Goal: Task Accomplishment & Management: Complete application form

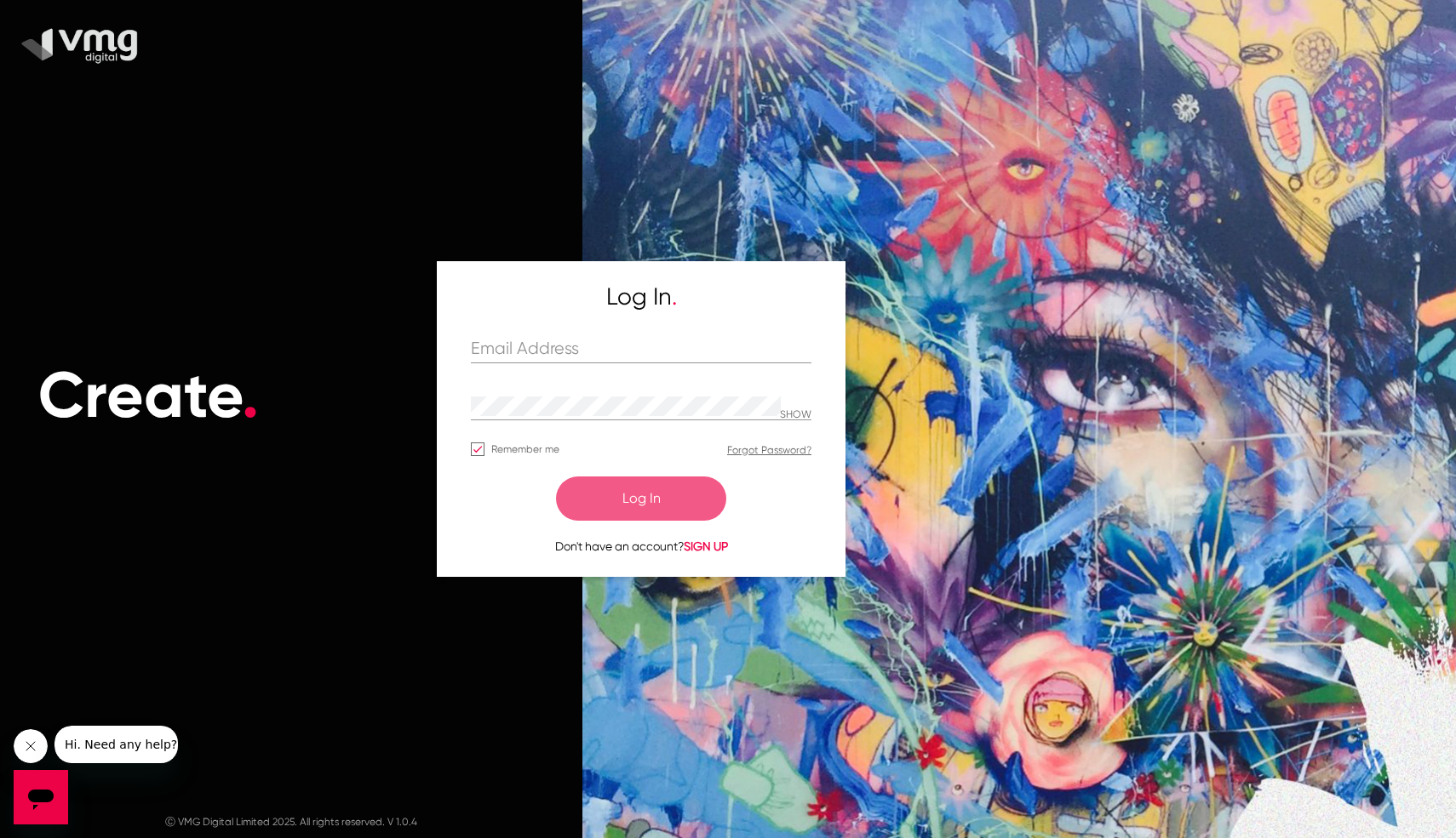
click at [591, 334] on div "Log In . SHOW Remember me Forgot Password? Log In Don't have an account? SIGN UP" at bounding box center [641, 419] width 341 height 273
click at [574, 357] on input "text" at bounding box center [641, 350] width 341 height 20
type input "[EMAIL_ADDRESS][DOMAIN_NAME]"
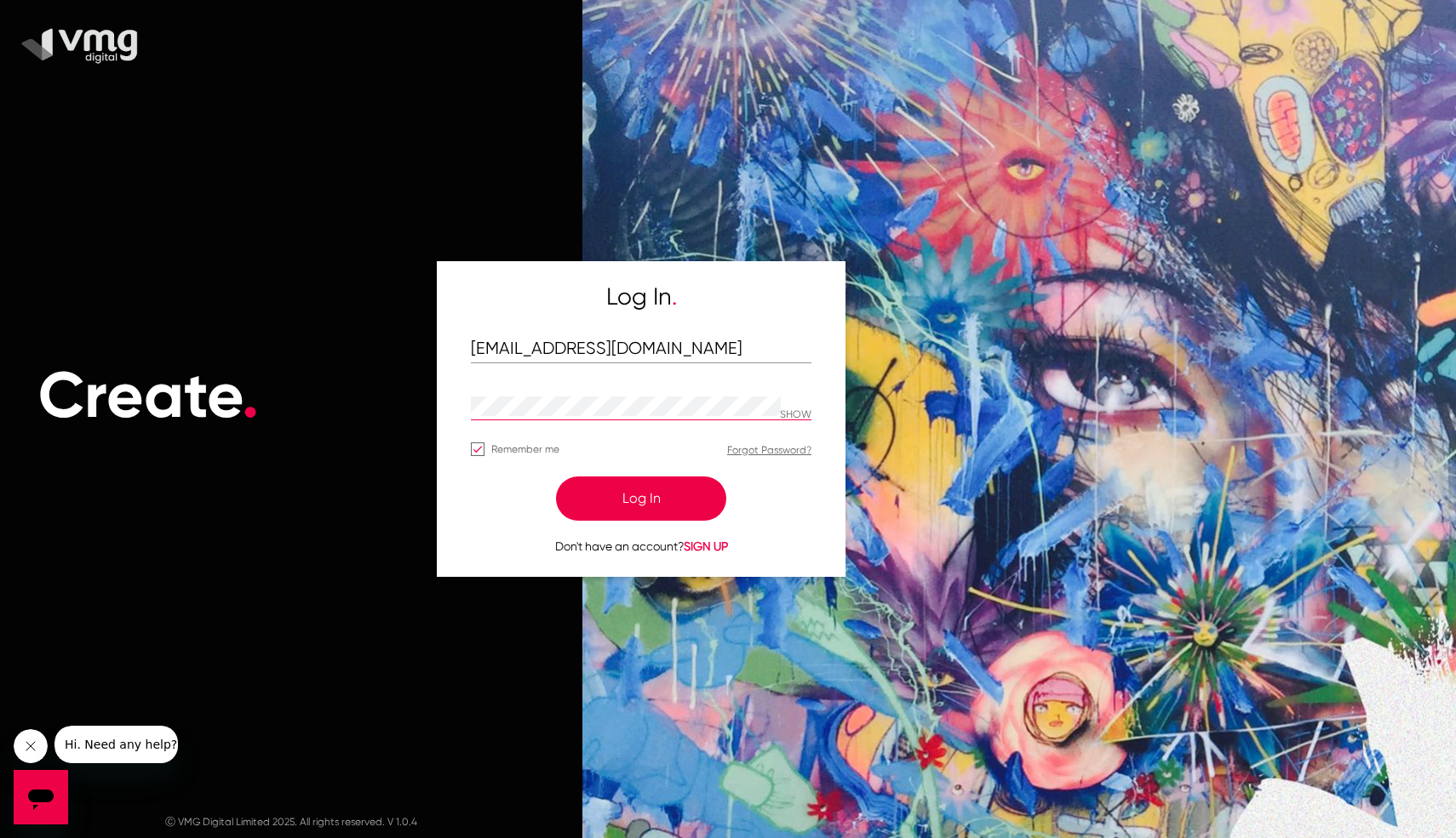
click at [556, 477] on button "Log In" at bounding box center [640, 498] width 170 height 44
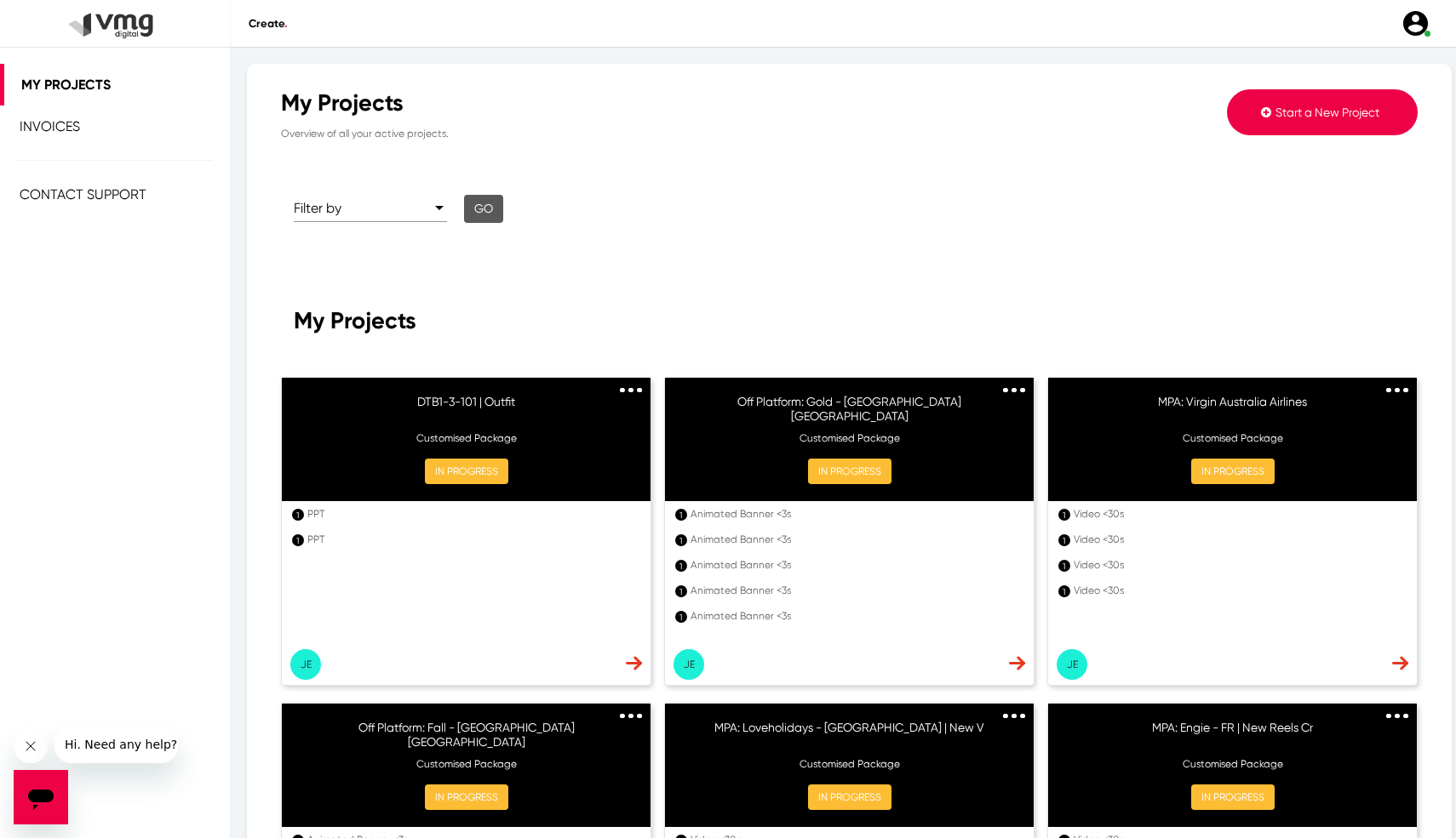
click at [1322, 121] on button "Start a New Project" at bounding box center [1322, 112] width 191 height 46
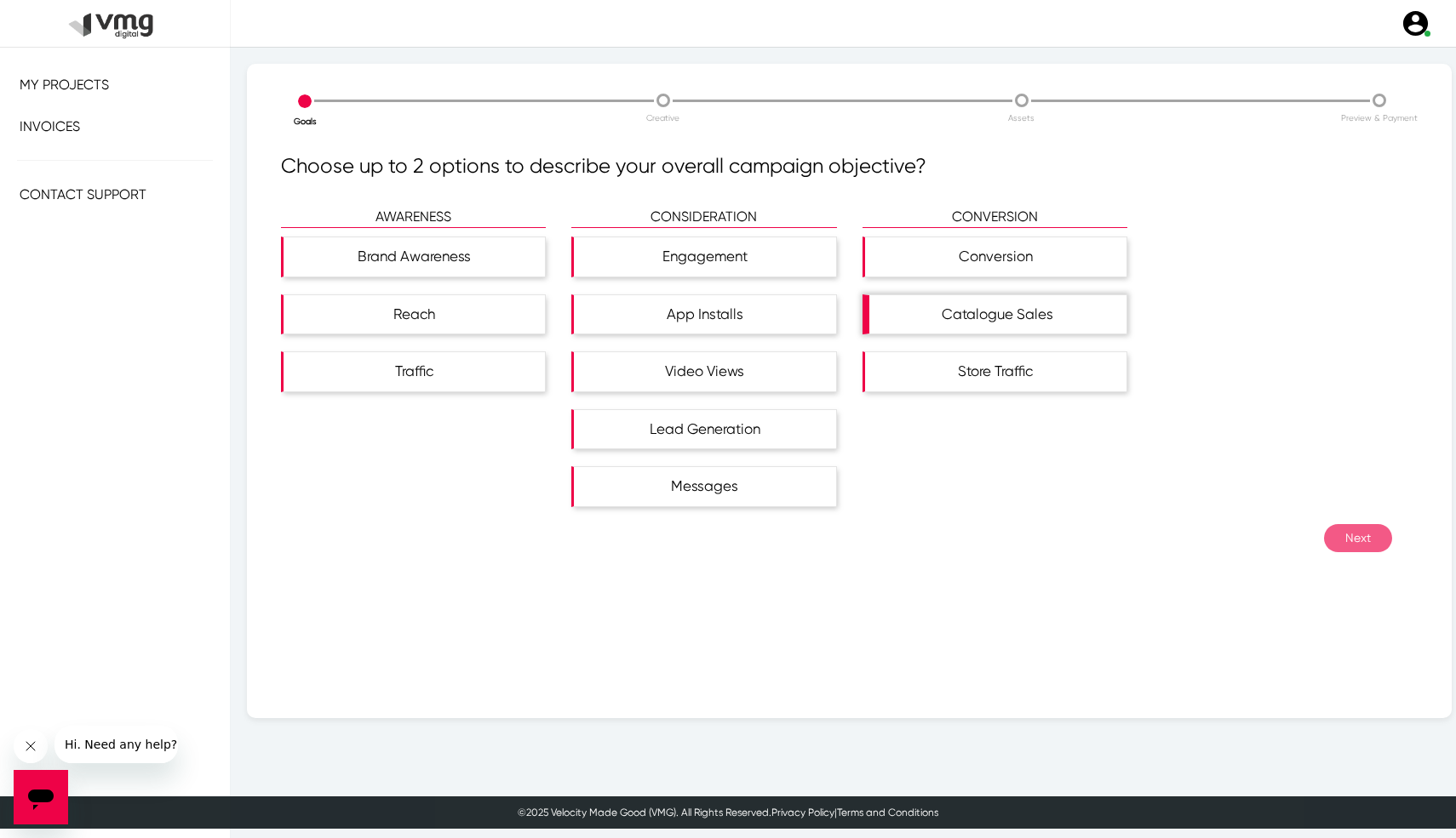
click at [1012, 305] on div "Catalogue Sales" at bounding box center [997, 315] width 257 height 39
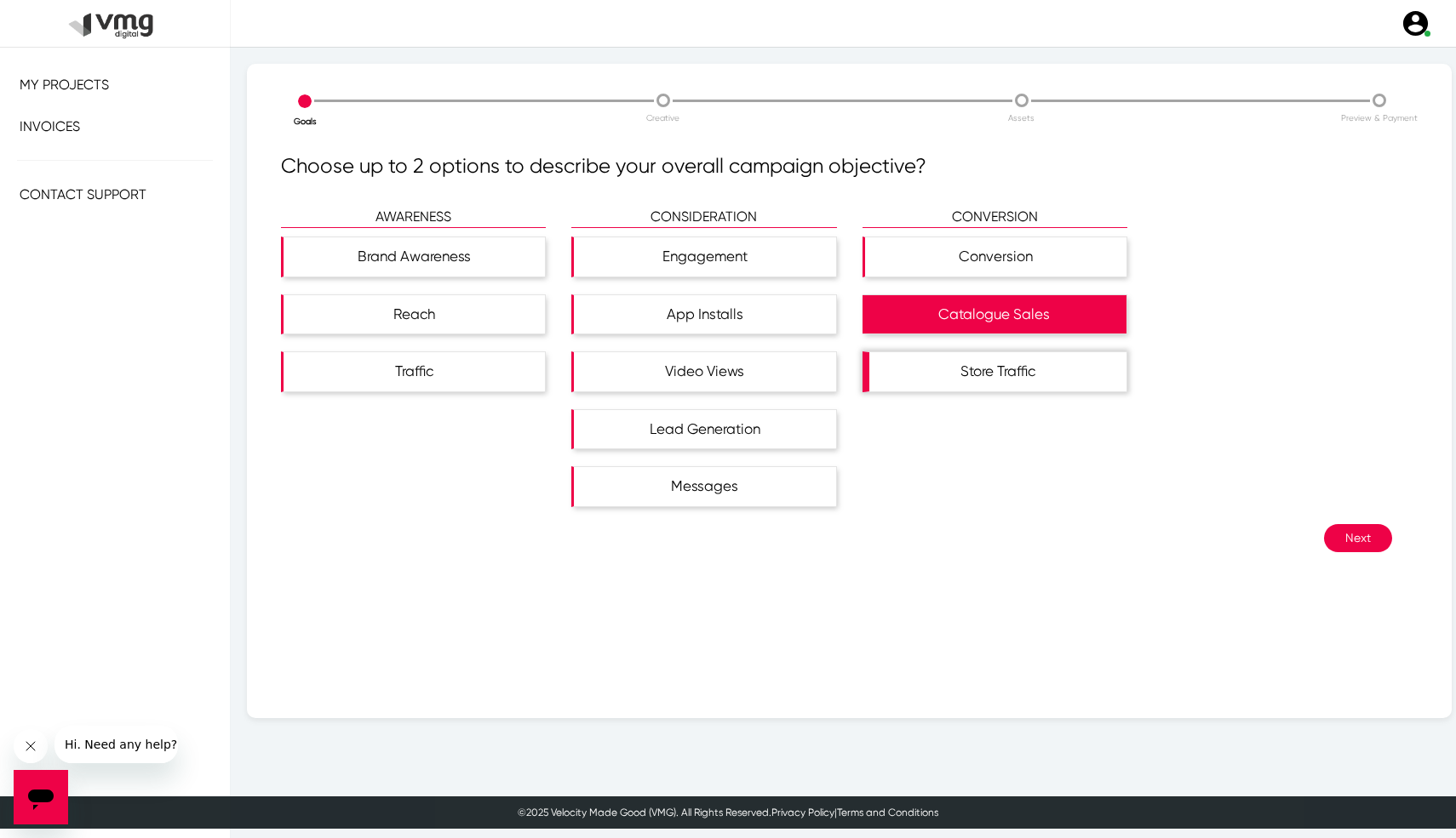
click at [991, 370] on div "Store Traffic" at bounding box center [997, 372] width 257 height 39
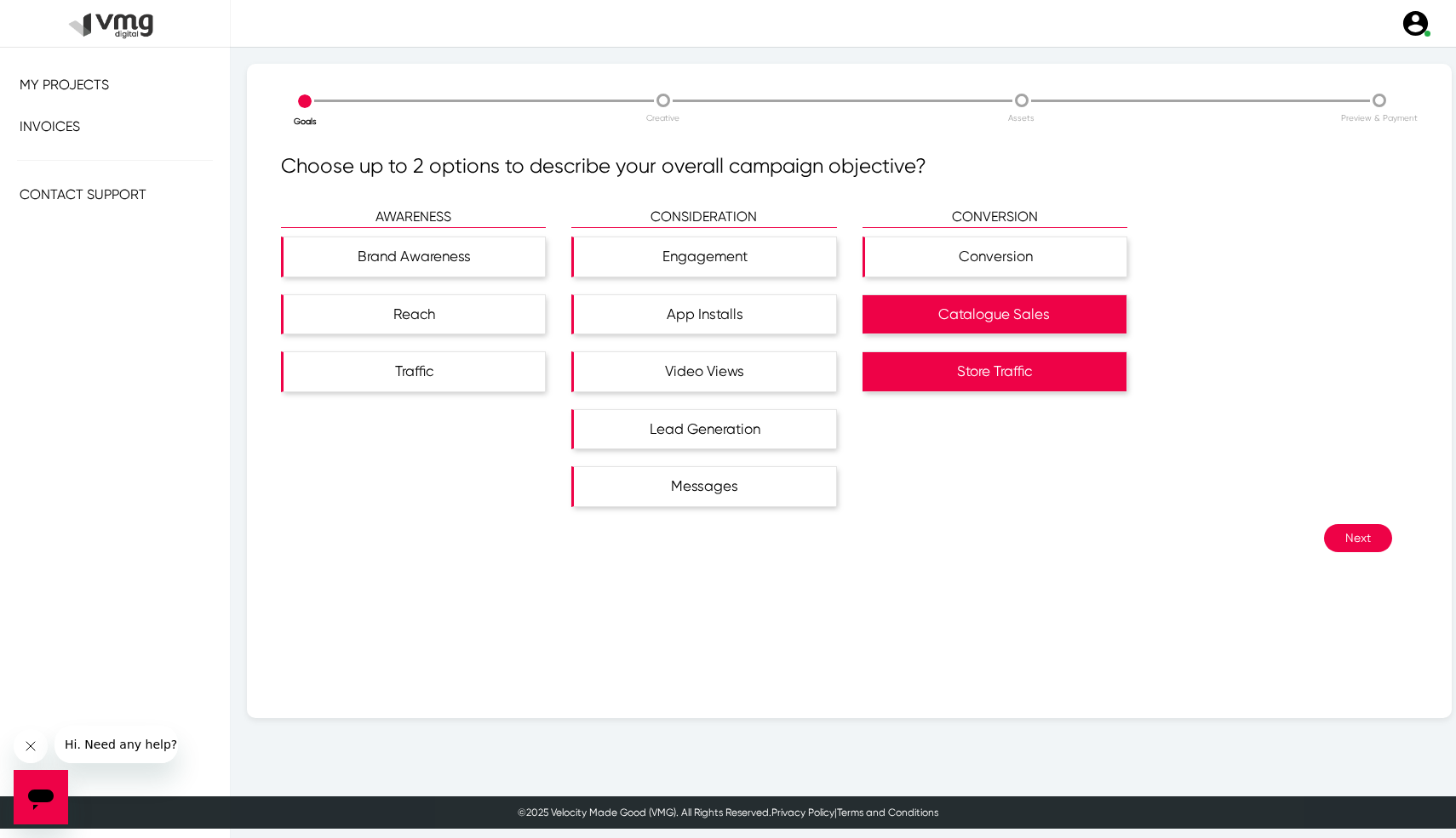
click at [1355, 541] on button "Next" at bounding box center [1357, 538] width 68 height 29
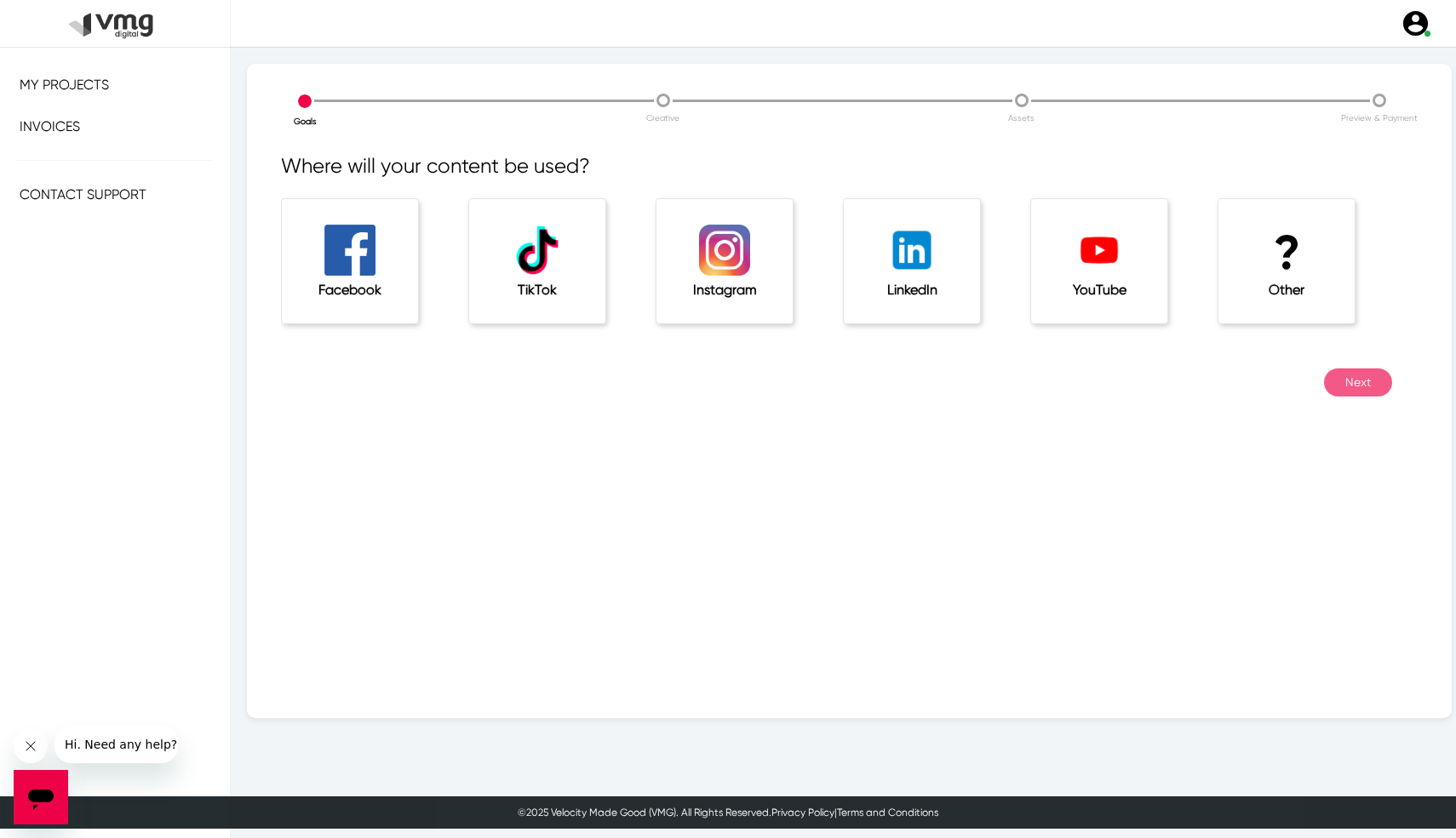
click at [1308, 311] on div "? Other" at bounding box center [1287, 261] width 136 height 124
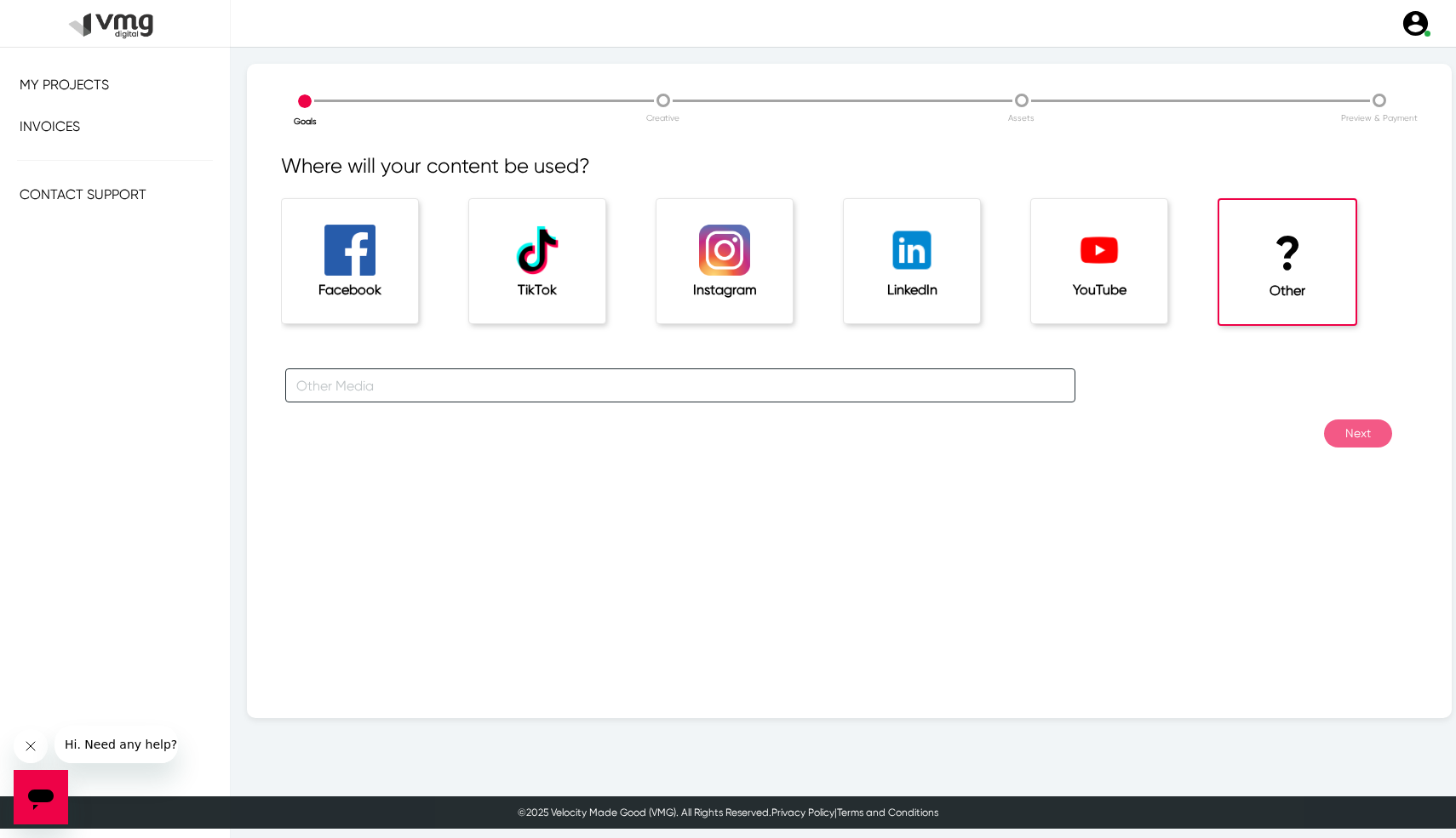
click at [504, 383] on input "text" at bounding box center [680, 385] width 790 height 34
type input "HTML5"
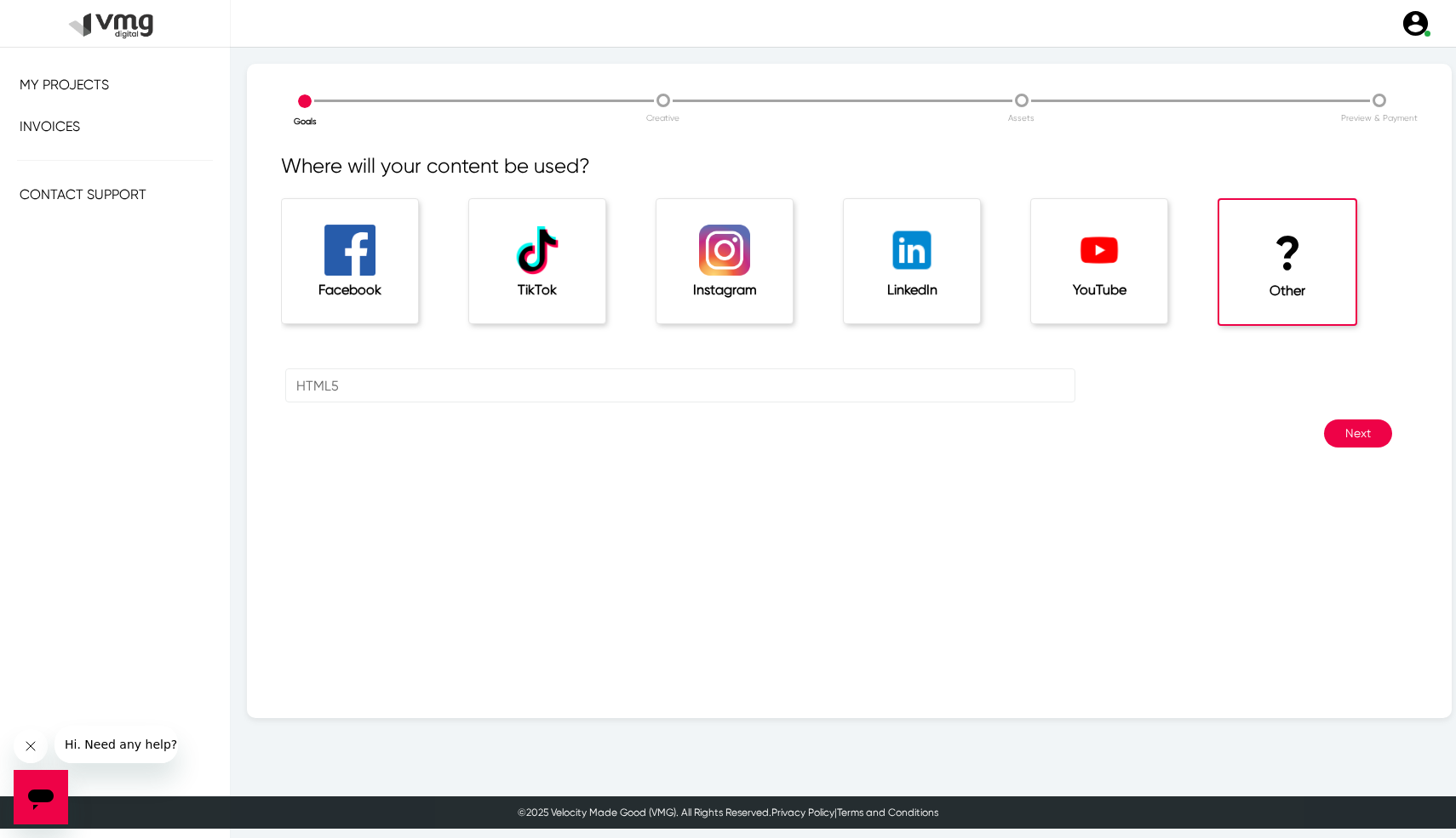
click at [1336, 441] on button "Next" at bounding box center [1357, 433] width 68 height 29
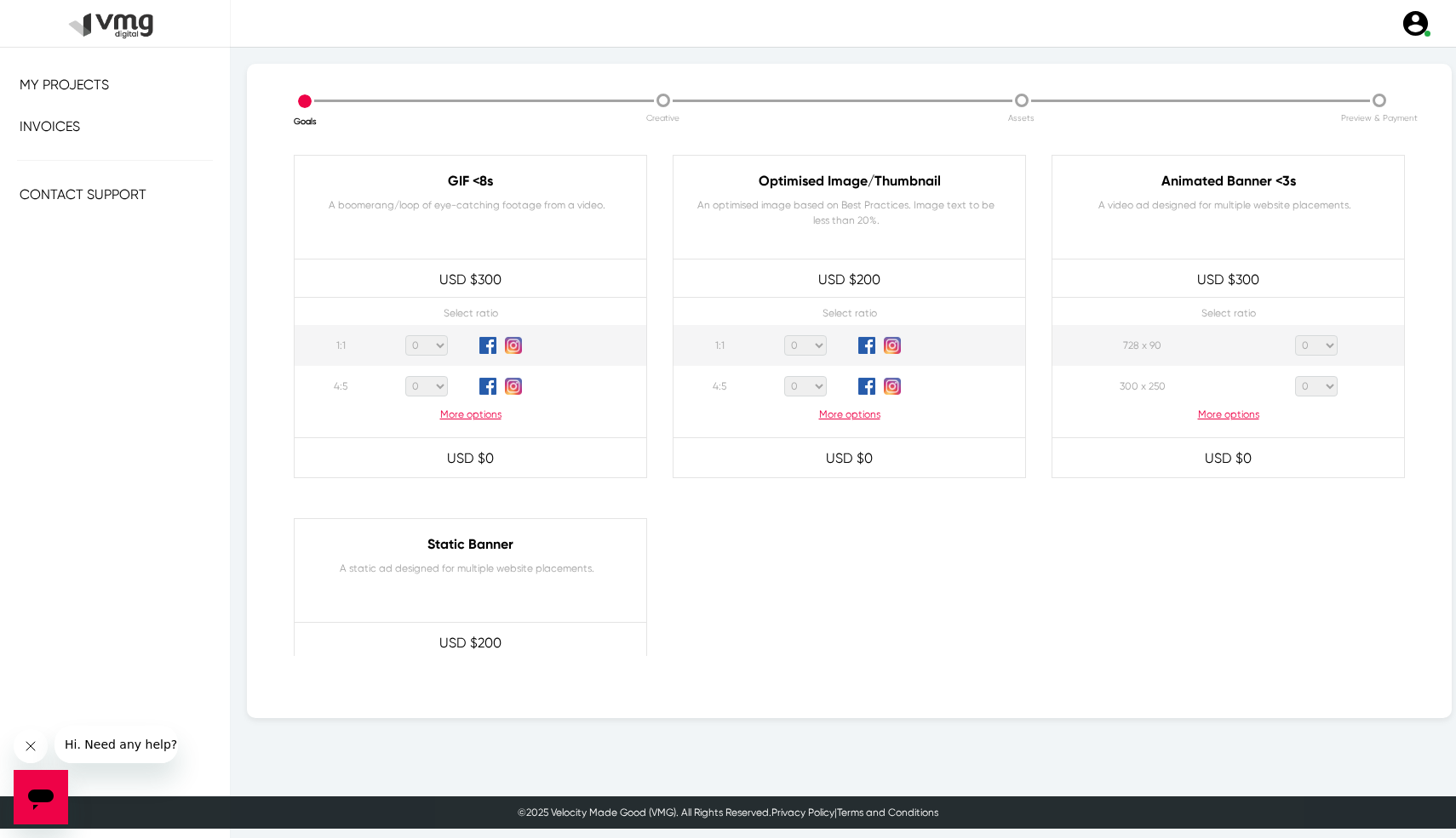
scroll to position [861, 0]
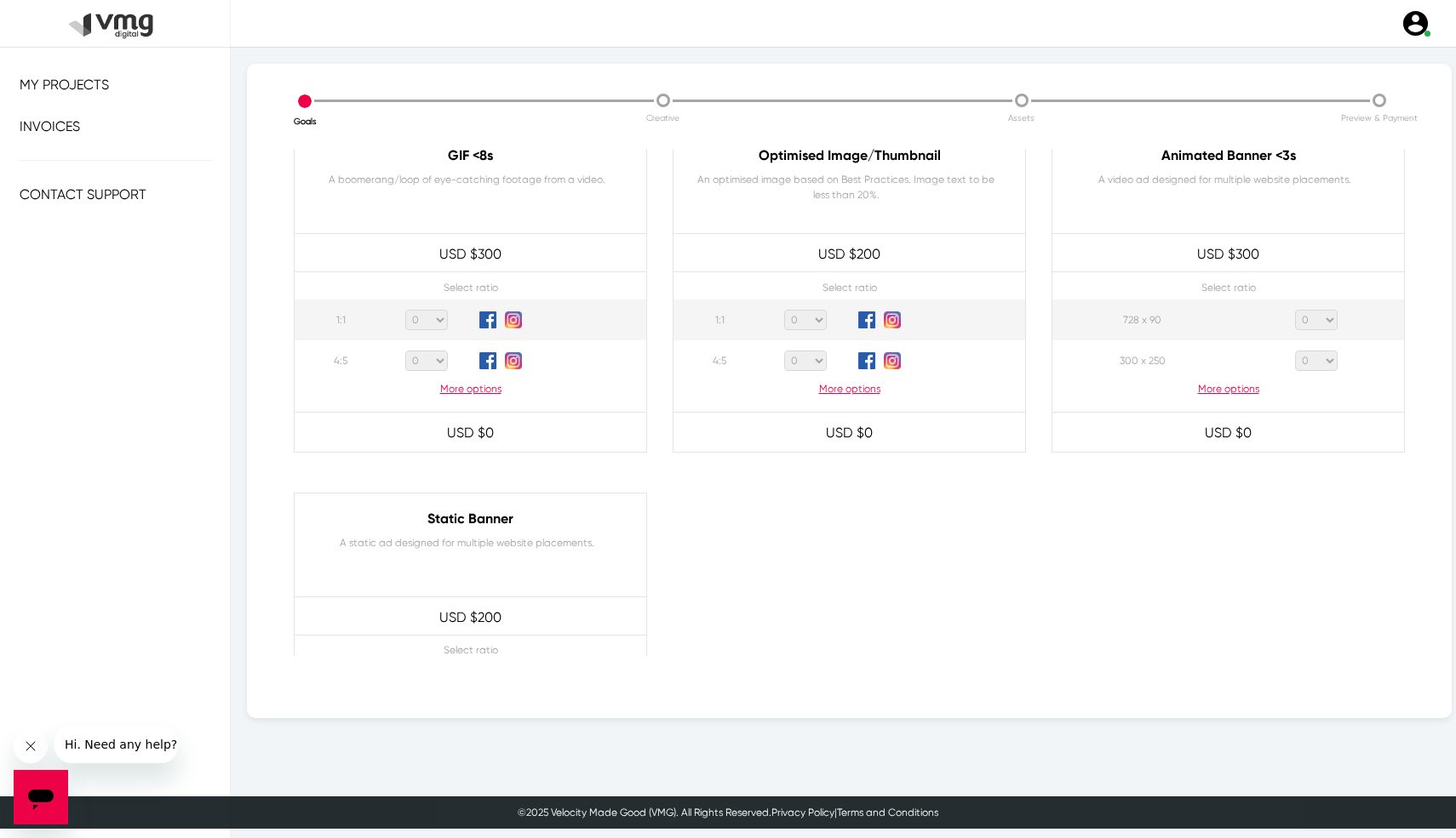
click at [1217, 388] on p "More options" at bounding box center [1227, 389] width 352 height 16
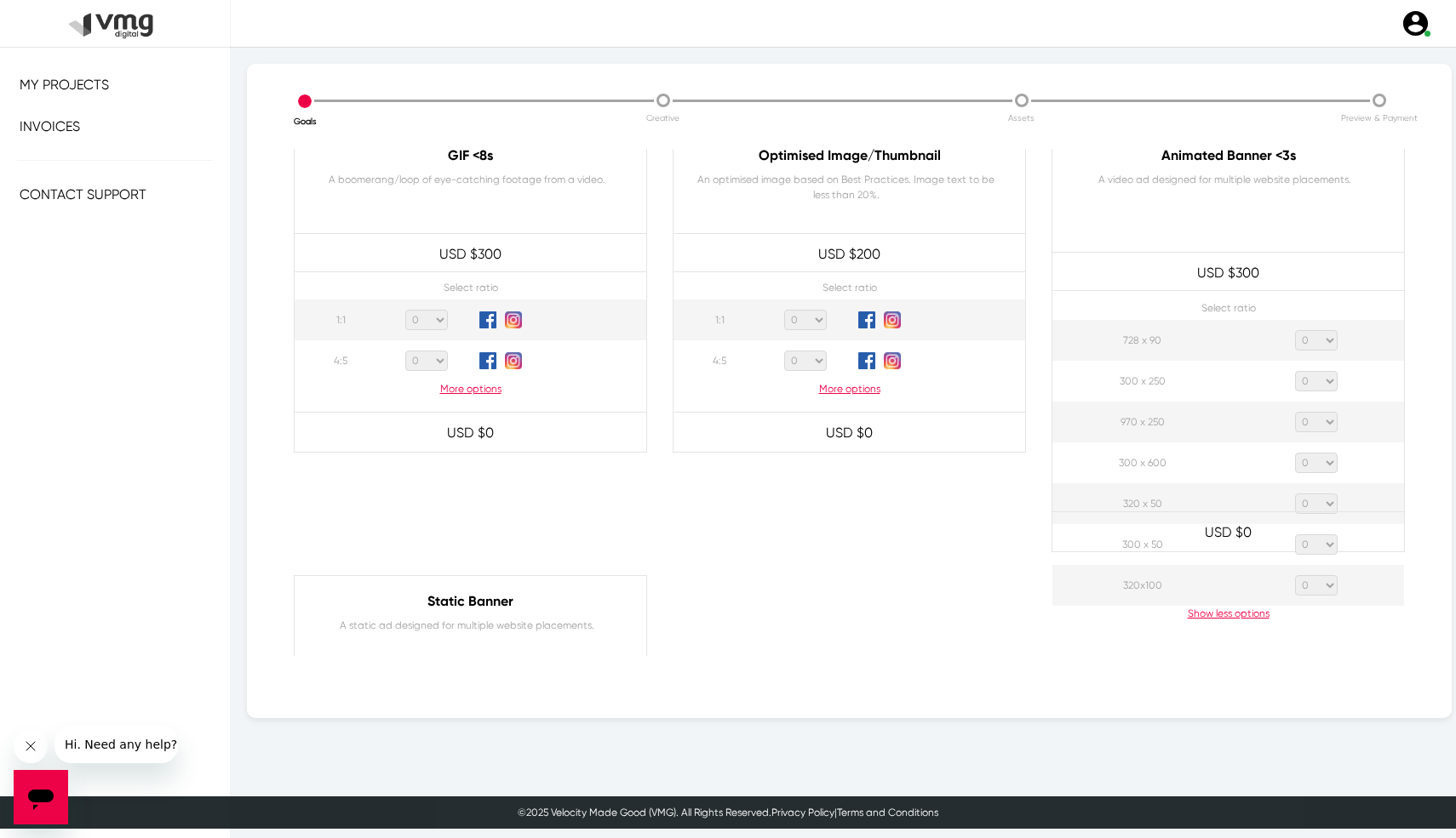
click at [1305, 338] on select "0 1 2 3 4 5 6 7 8 9 10 11 12 13 14 15 16 17 18 19 20" at bounding box center [1315, 340] width 42 height 21
select select "3"
click at [1294, 330] on select "0 1 2 3 4 5 6 7 8 9 10 11 12 13 14 15 16 17 18 19 20" at bounding box center [1315, 340] width 42 height 21
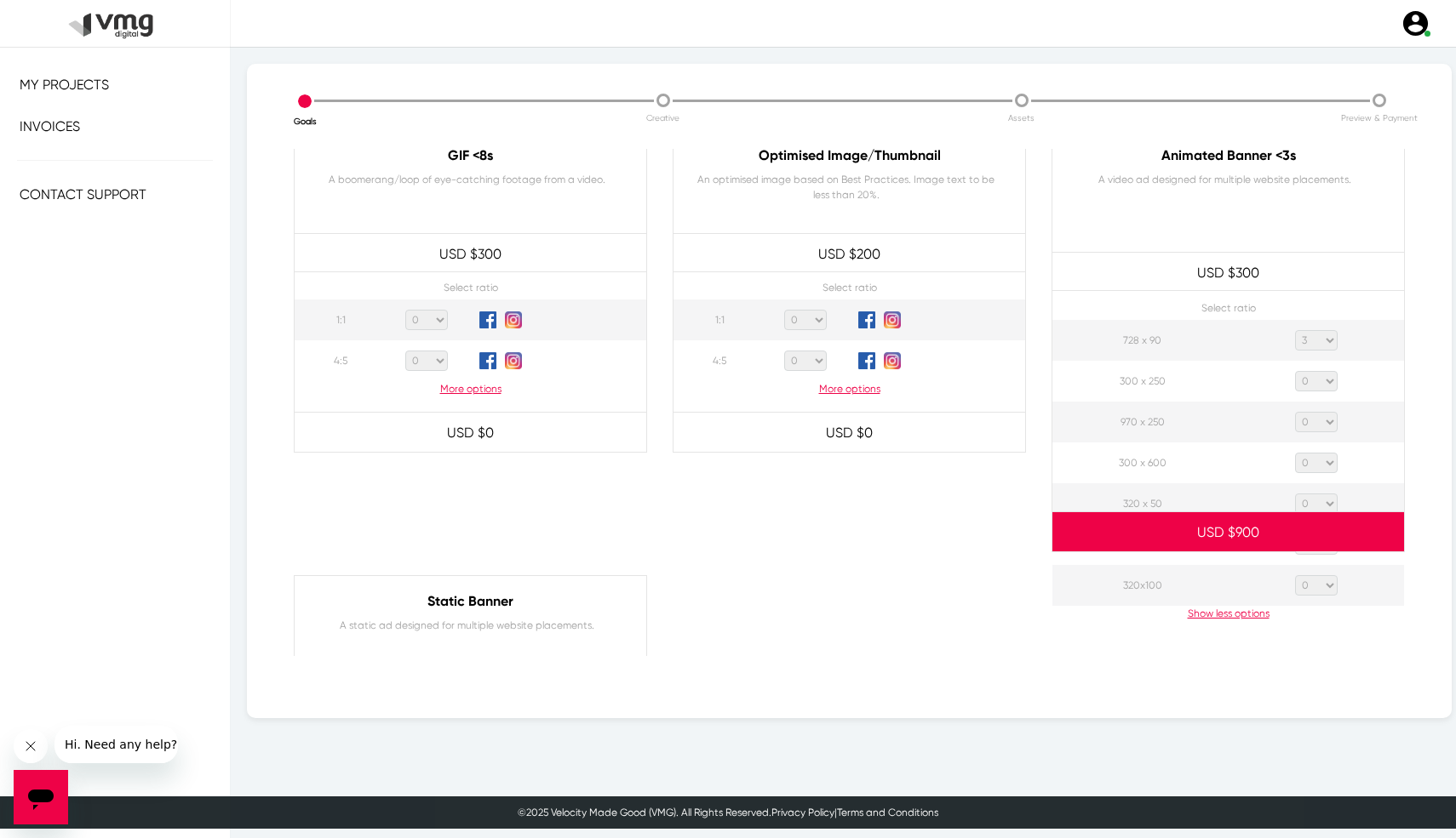
click at [1319, 376] on select "0 1 2 3 4 5 6 7 8 9 10 11 12 13 14 15 16 17 18 19 20" at bounding box center [1315, 381] width 42 height 21
select select "3"
click at [1294, 371] on select "0 1 2 3 4 5 6 7 8 9 10 11 12 13 14 15 16 17 18 19 20" at bounding box center [1315, 381] width 42 height 21
click at [1315, 420] on select "0 1 2 3 4 5 6 7 8 9 10 11 12 13 14 15 16 17 18 19 20" at bounding box center [1315, 421] width 42 height 21
select select "3"
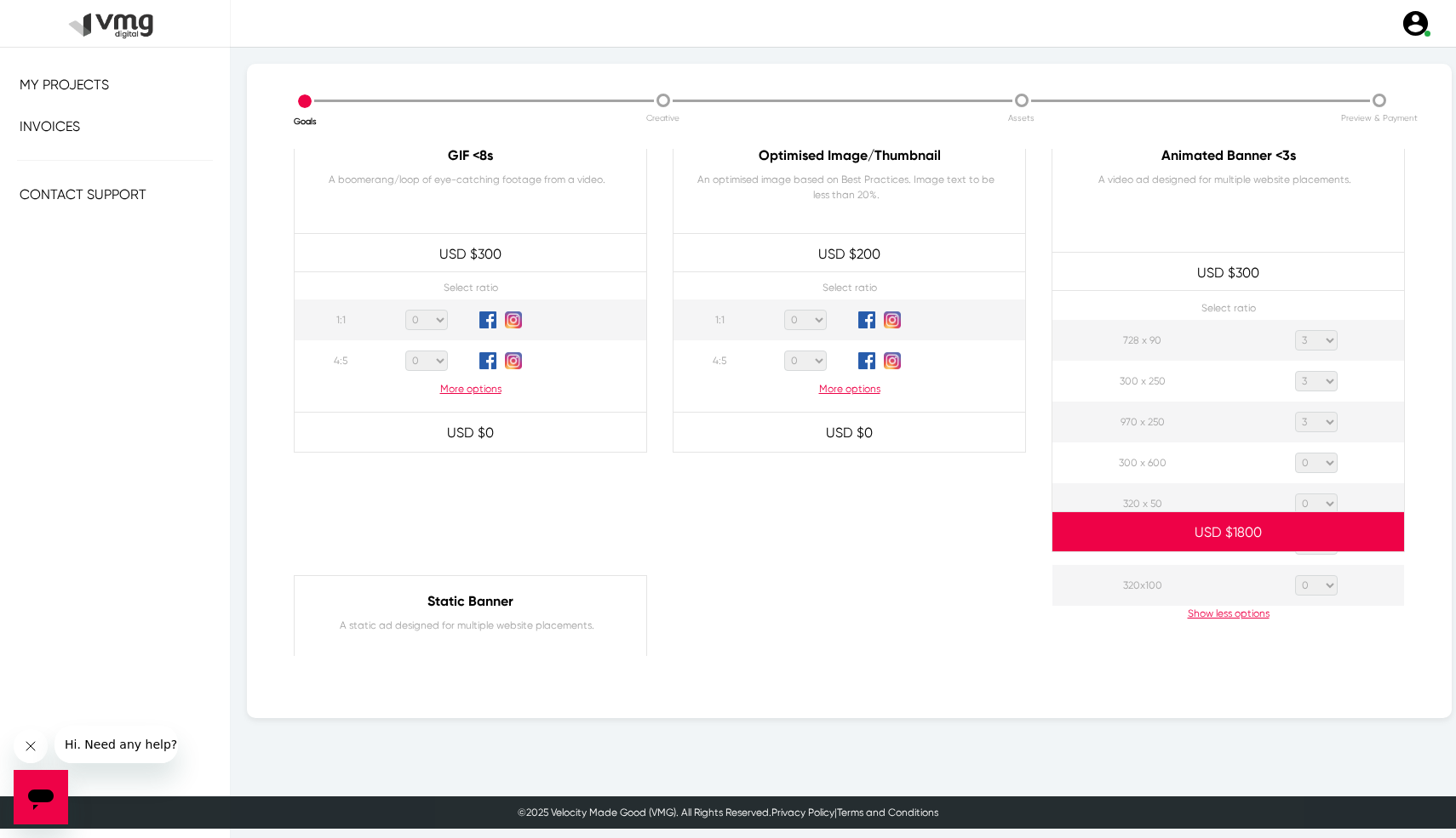
click at [1294, 412] on select "0 1 2 3 4 5 6 7 8 9 10 11 12 13 14 15 16 17 18 19 20" at bounding box center [1315, 421] width 42 height 21
click at [1314, 469] on select "0 1 2 3 4 5 6 7 8 9 10 11 12 13 14 15 16 17 18 19 20" at bounding box center [1315, 463] width 42 height 21
select select "3"
click at [1294, 453] on select "0 1 2 3 4 5 6 7 8 9 10 11 12 13 14 15 16 17 18 19 20" at bounding box center [1315, 463] width 42 height 21
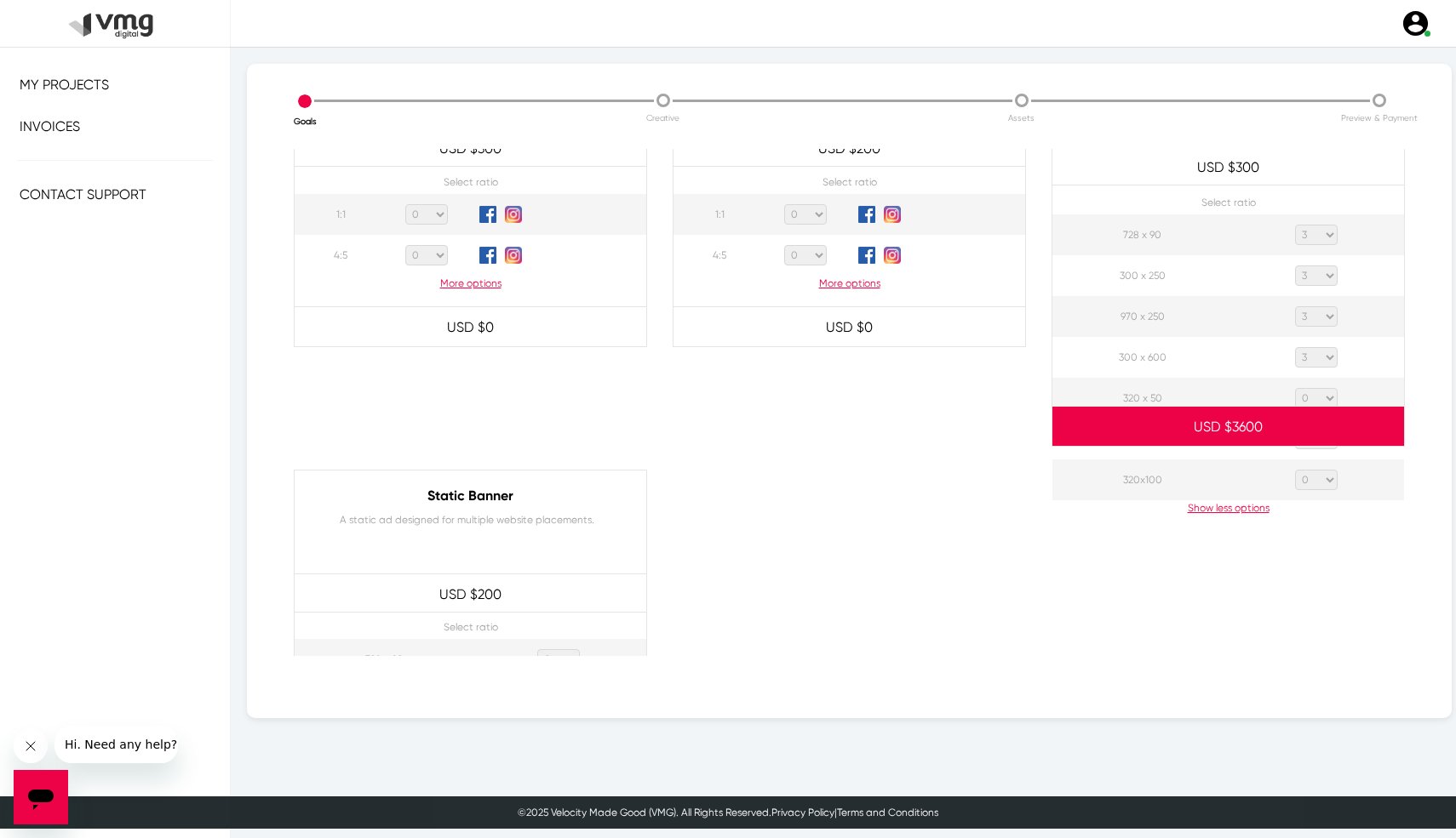
scroll to position [980, 0]
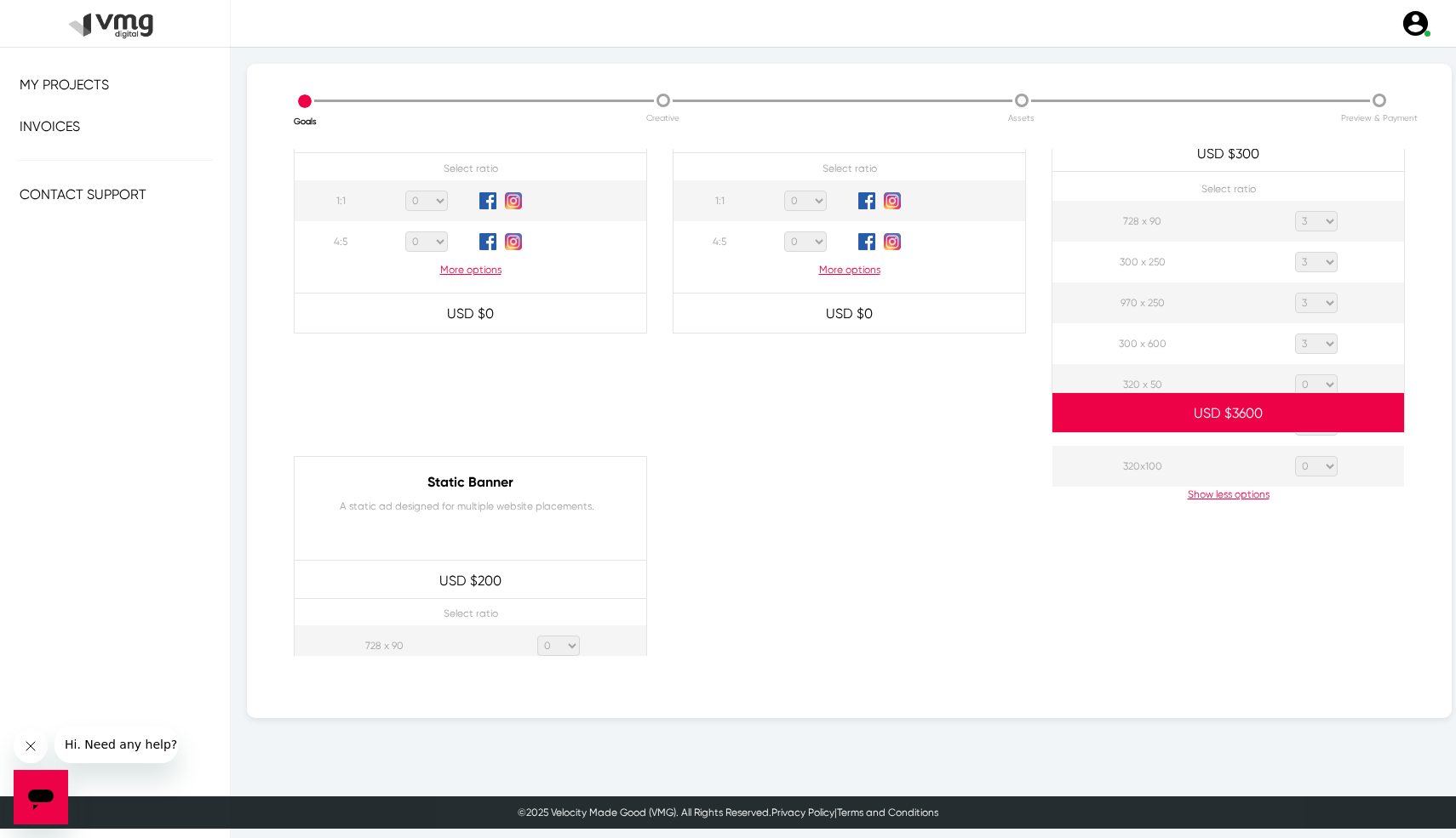
click at [1314, 382] on select "0 1 2 3 4 5 6 7 8 9 10 11 12 13 14 15 16 17 18 19 20" at bounding box center [1315, 384] width 42 height 21
select select "3"
click at [1294, 374] on select "0 1 2 3 4 5 6 7 8 9 10 11 12 13 14 15 16 17 18 19 20" at bounding box center [1315, 384] width 42 height 21
click at [1313, 467] on div at bounding box center [1227, 626] width 379 height 341
click at [1330, 464] on div at bounding box center [1227, 626] width 379 height 341
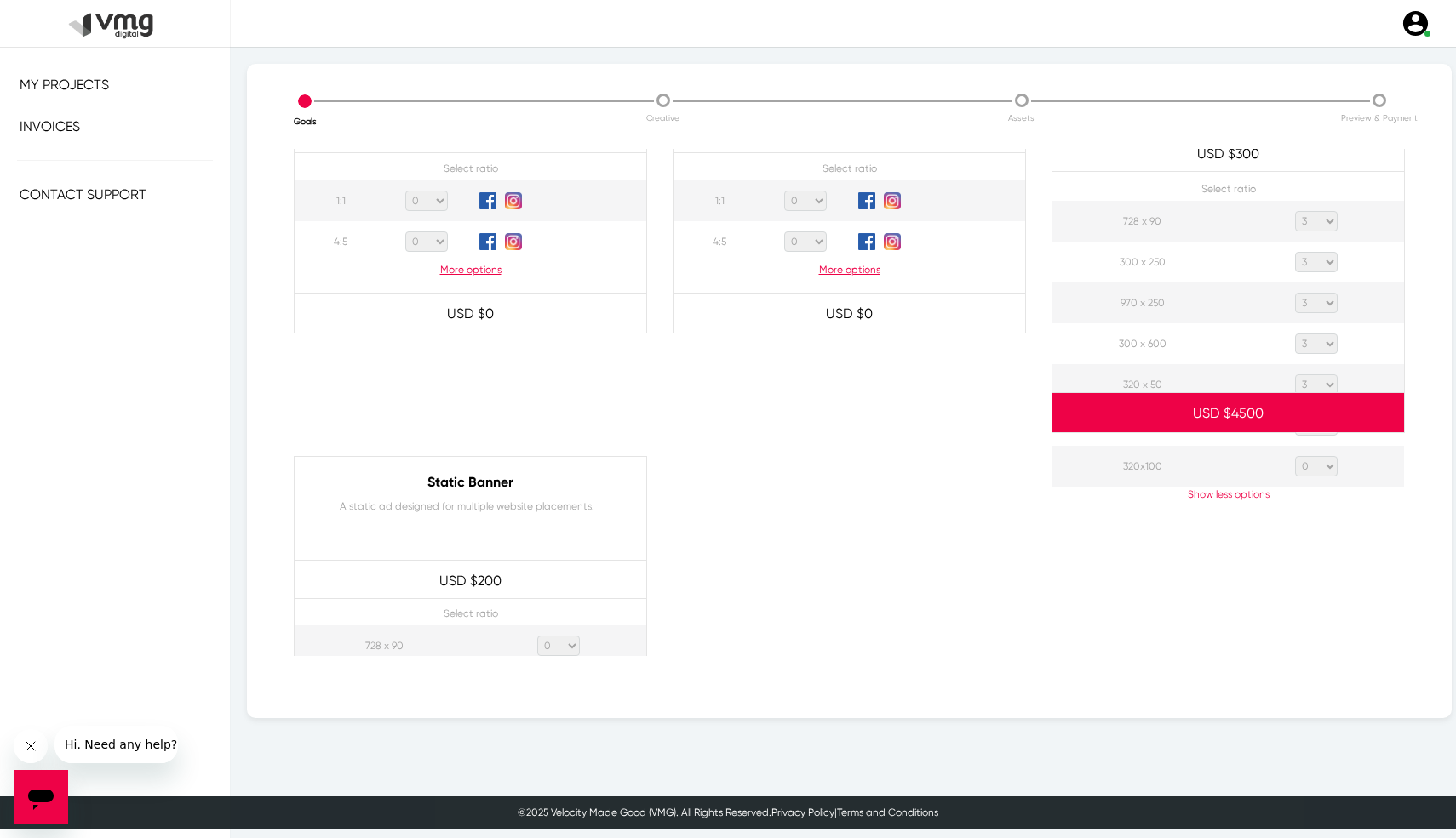
click at [1330, 464] on div at bounding box center [1227, 626] width 379 height 341
click at [1326, 434] on select "0 1 2 3 4 5 6 7 8 9 10 11 12 13 14 15 16 17 18 19 20" at bounding box center [1315, 425] width 42 height 21
select select "3"
click at [1294, 416] on select "0 1 2 3 4 5 6 7 8 9 10 11 12 13 14 15 16 17 18 19 20" at bounding box center [1315, 425] width 42 height 21
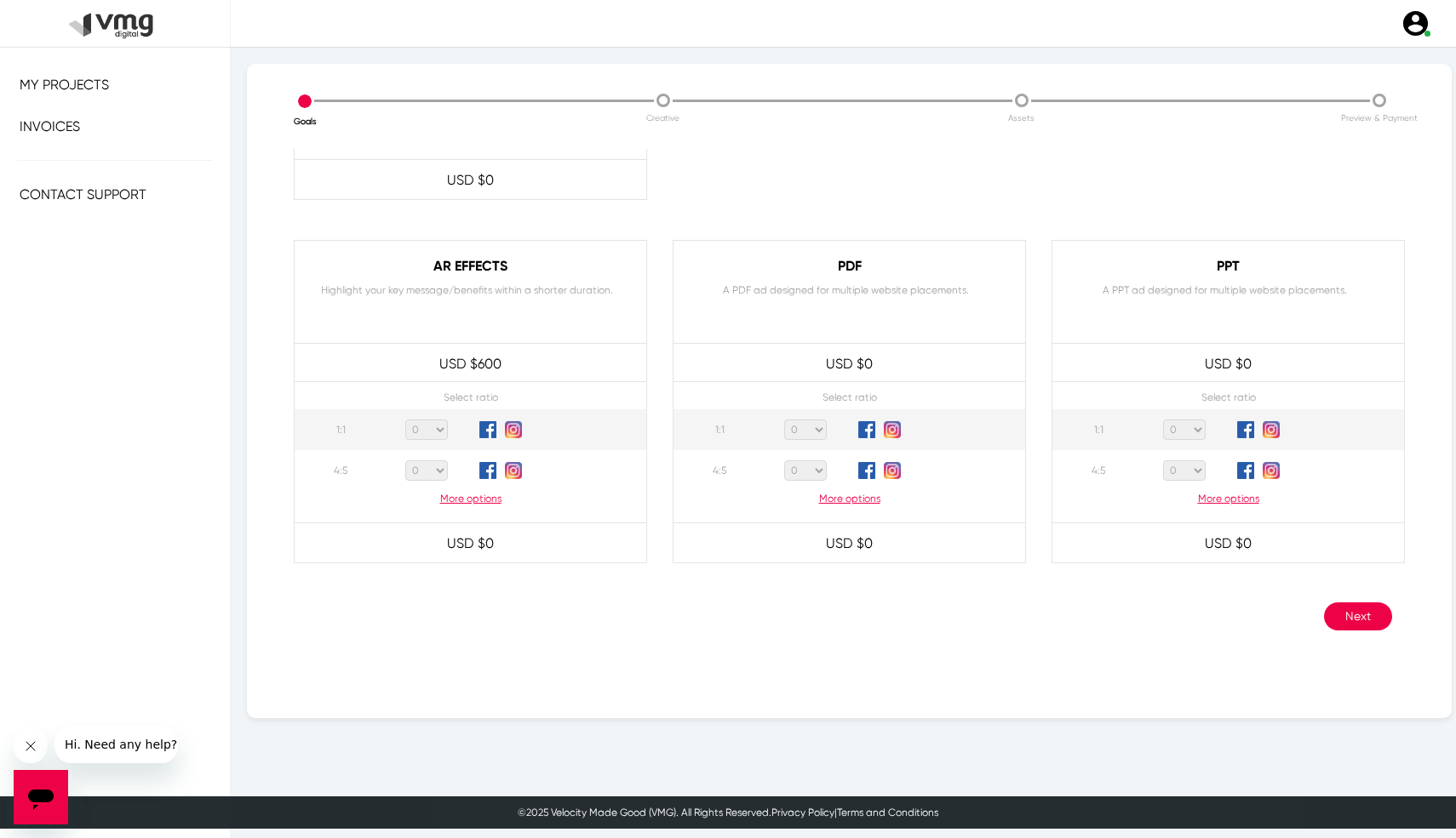
click at [1348, 618] on button "Next" at bounding box center [1357, 616] width 68 height 29
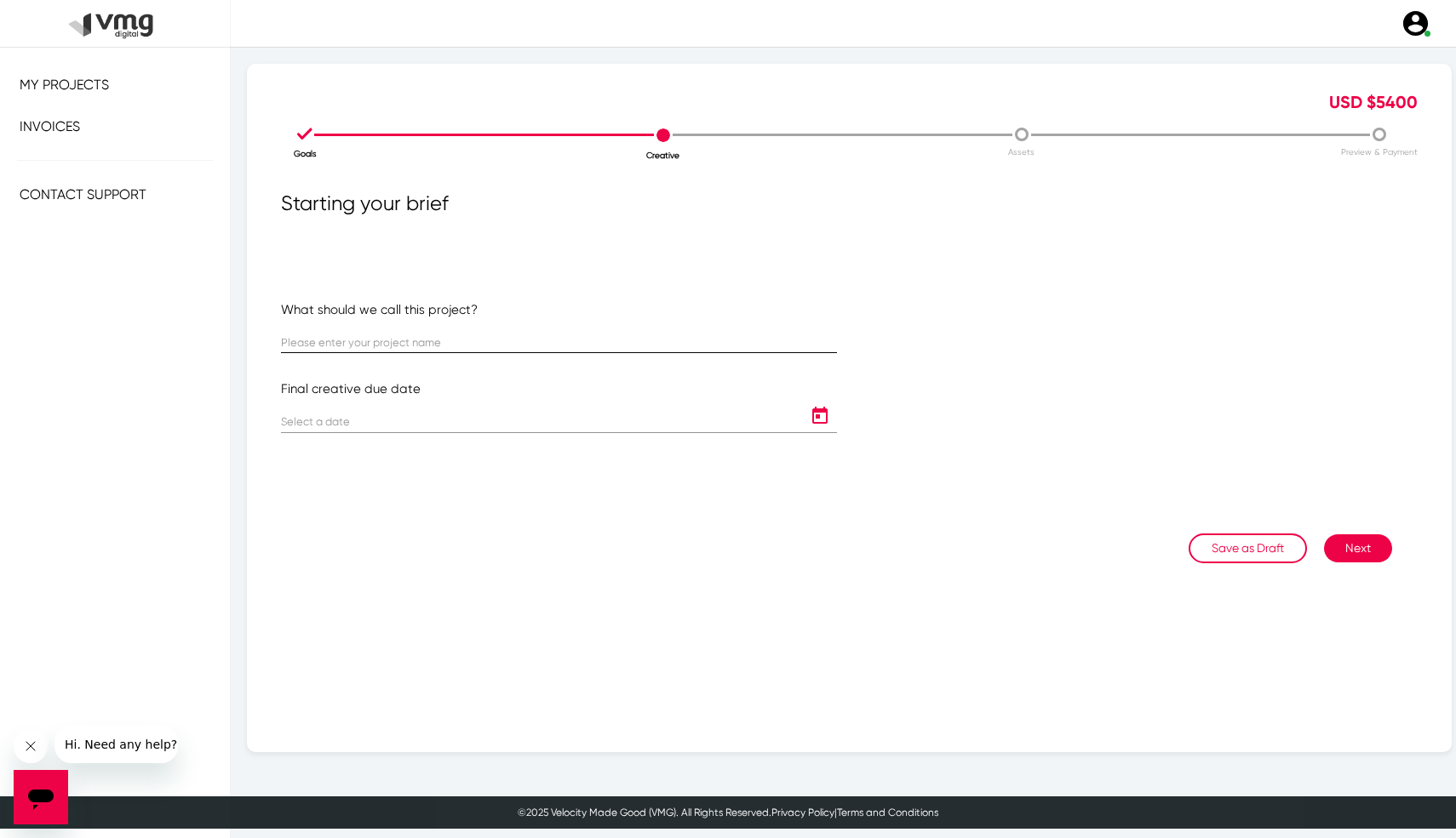
click at [430, 354] on div at bounding box center [559, 337] width 556 height 33
paste input "DTB1-3-101 | [GEOGRAPHIC_DATA]"
type input "DTB1-3-101 | [GEOGRAPHIC_DATA]"
click at [836, 422] on div "What should we call this project? DTB1-3-101 | [GEOGRAPHIC_DATA] Final creative…" at bounding box center [559, 417] width 581 height 232
click at [828, 419] on icon "Open calendar" at bounding box center [820, 416] width 28 height 21
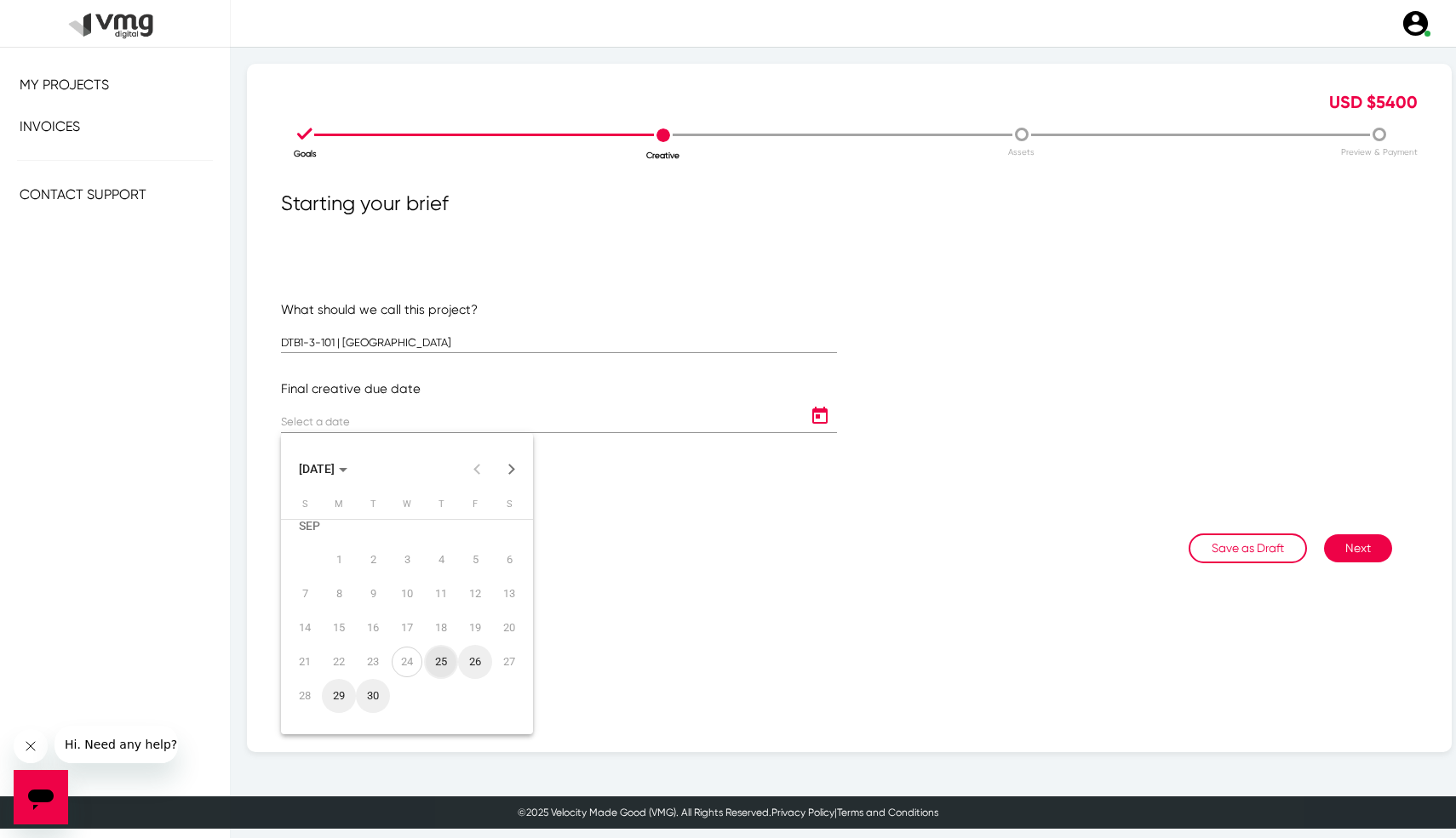
click at [516, 464] on button "Next month" at bounding box center [511, 469] width 34 height 34
click at [395, 579] on div "8" at bounding box center [407, 576] width 31 height 31
type input "[DATE]"
click at [1367, 551] on button "Next" at bounding box center [1357, 548] width 68 height 29
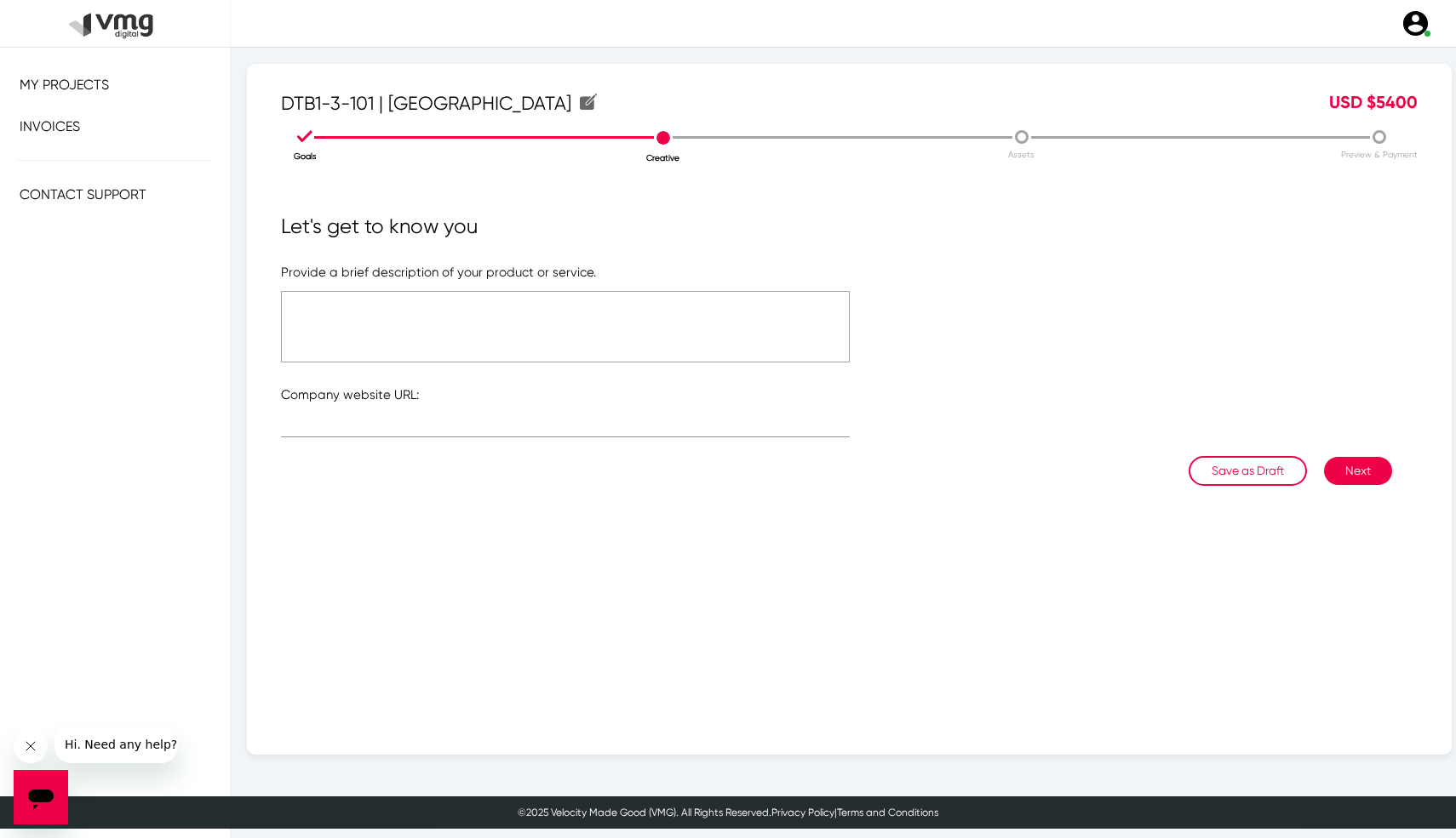
click at [533, 314] on textarea at bounding box center [564, 327] width 568 height 72
click at [484, 418] on div at bounding box center [564, 420] width 568 height 33
paste input "[URL][DOMAIN_NAME]"
type input "[URL][DOMAIN_NAME]"
click at [479, 316] on textarea at bounding box center [564, 327] width 568 height 72
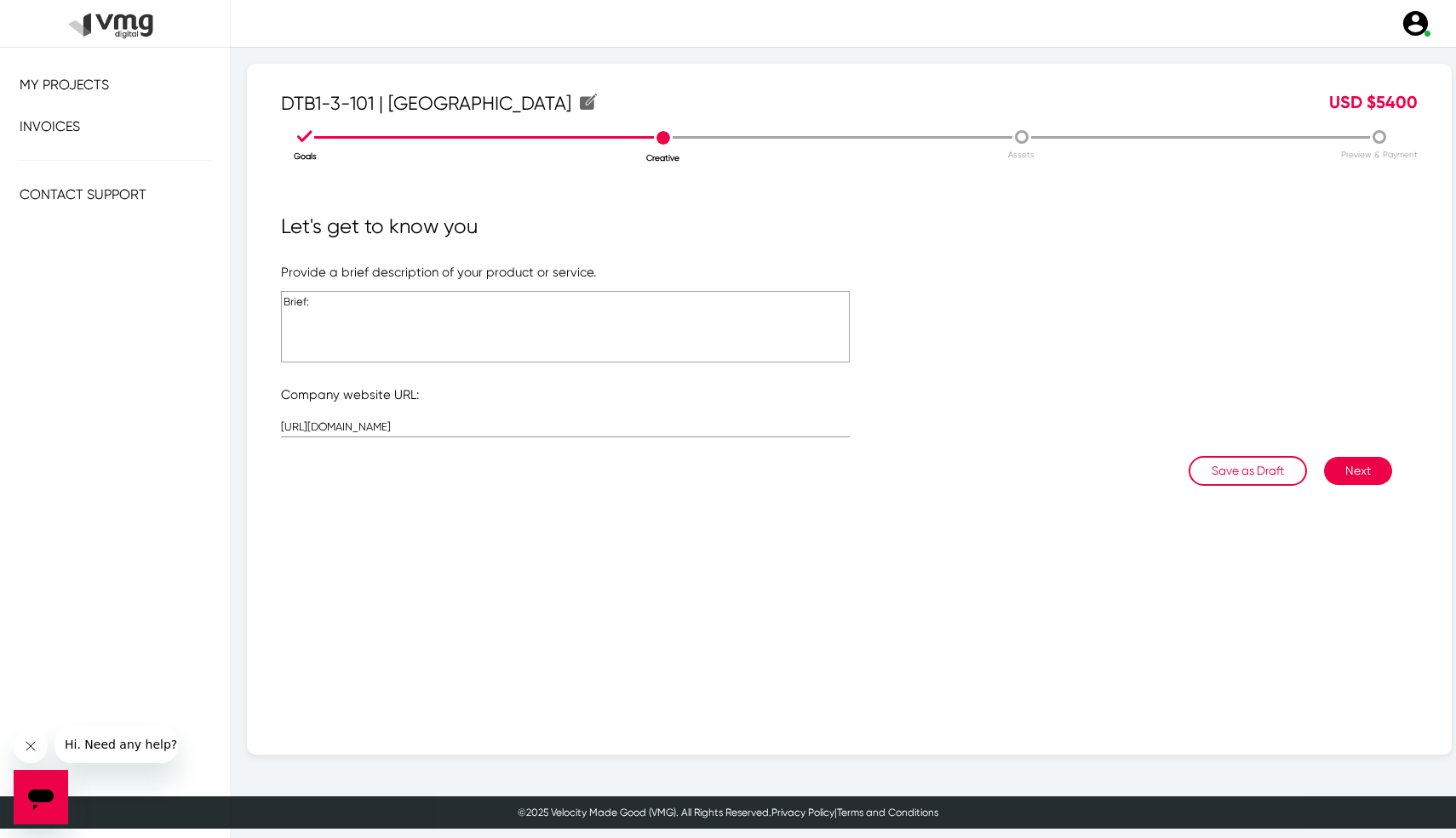
paste textarea "[URL][DOMAIN_NAME]"
type textarea "Brief: [URL][DOMAIN_NAME]"
click at [1341, 481] on button "Next" at bounding box center [1357, 471] width 68 height 29
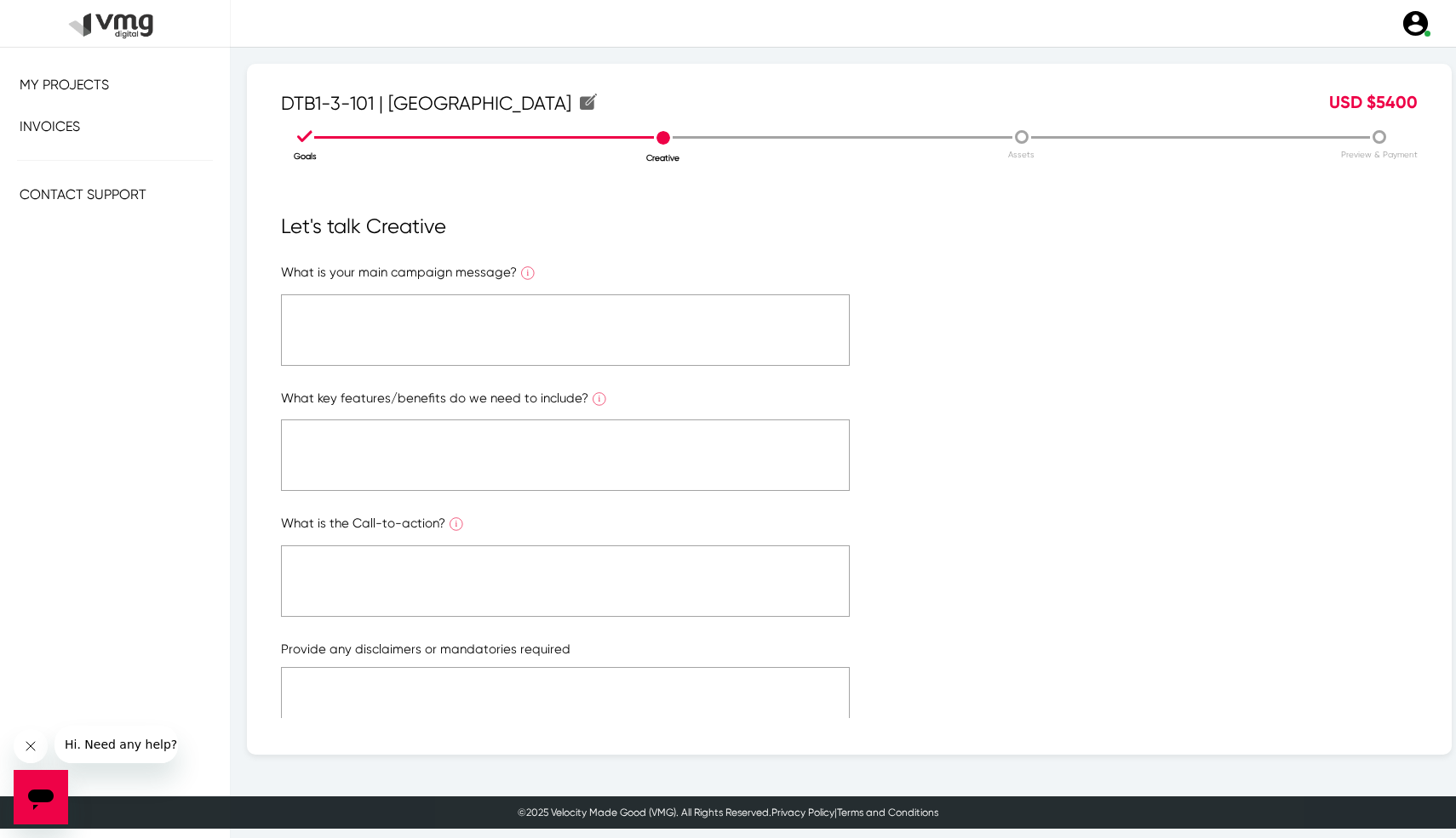
click at [734, 343] on textarea at bounding box center [564, 330] width 568 height 72
paste textarea "[URL][DOMAIN_NAME]"
type textarea "[URL][DOMAIN_NAME]"
click at [684, 449] on textarea at bounding box center [564, 455] width 568 height 72
paste textarea "[URL][DOMAIN_NAME]"
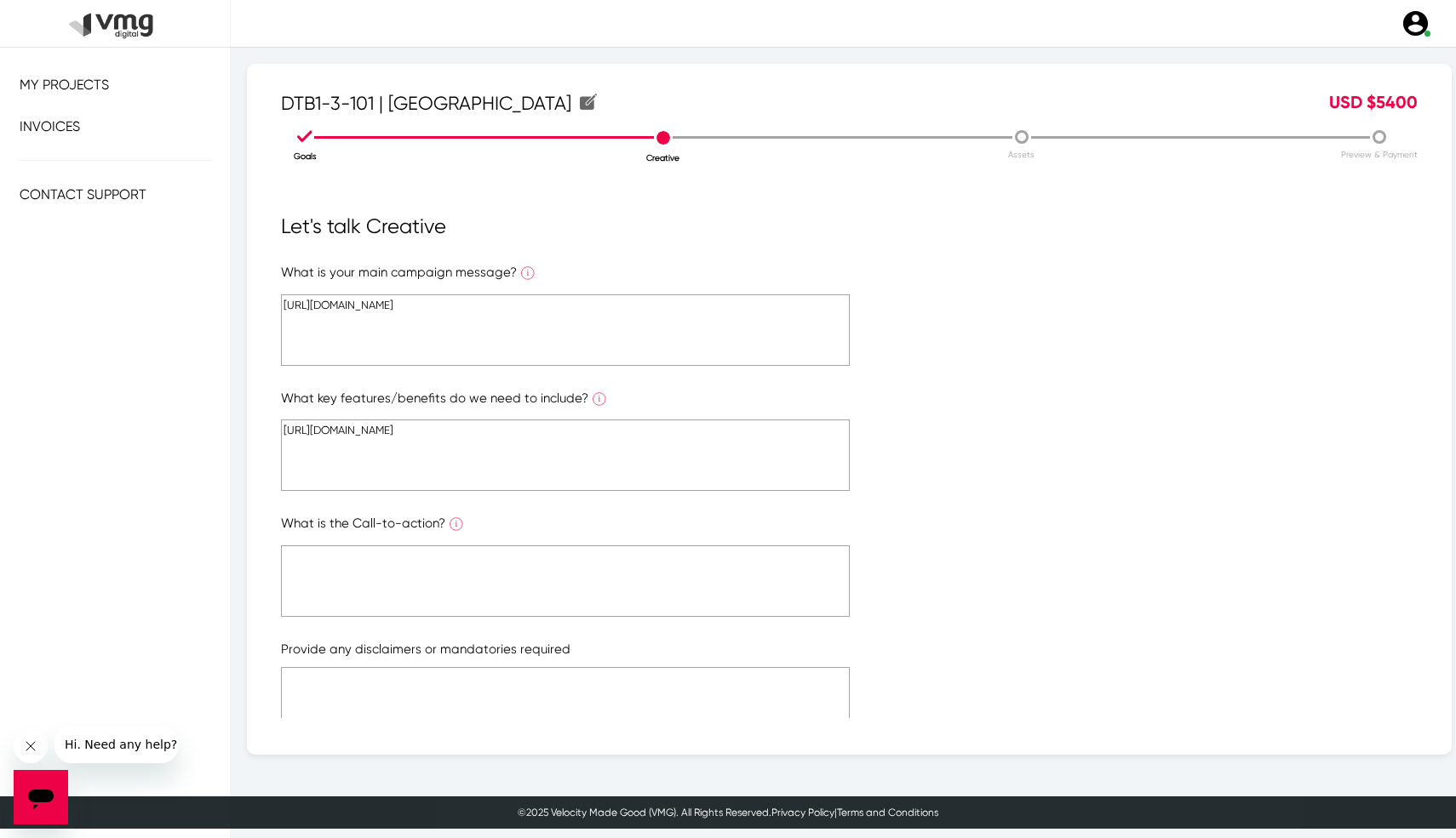
type textarea "[URL][DOMAIN_NAME]"
click at [666, 142] on li "Creative" at bounding box center [663, 145] width 358 height 38
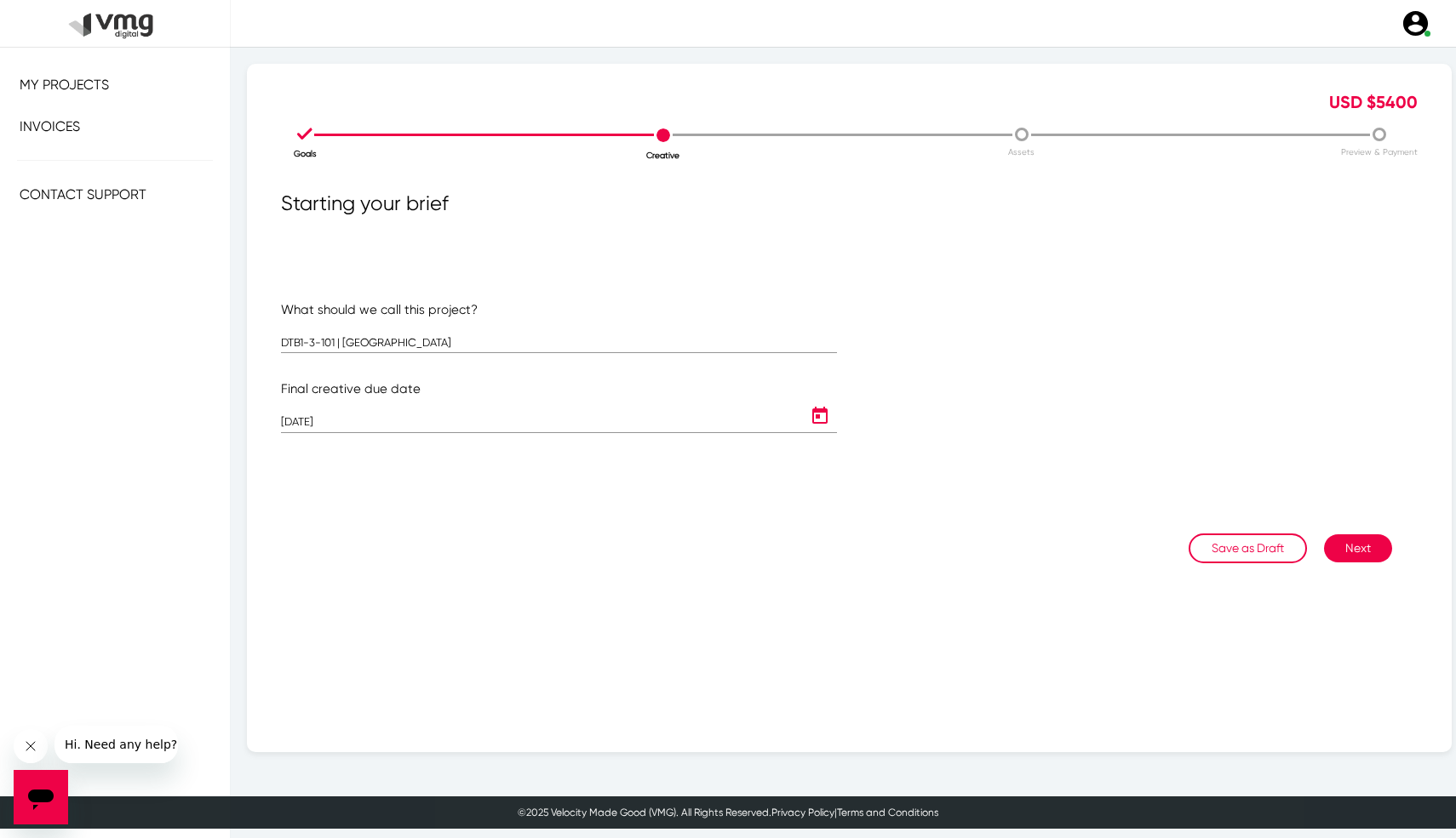
click at [1372, 541] on button "Next" at bounding box center [1357, 548] width 68 height 29
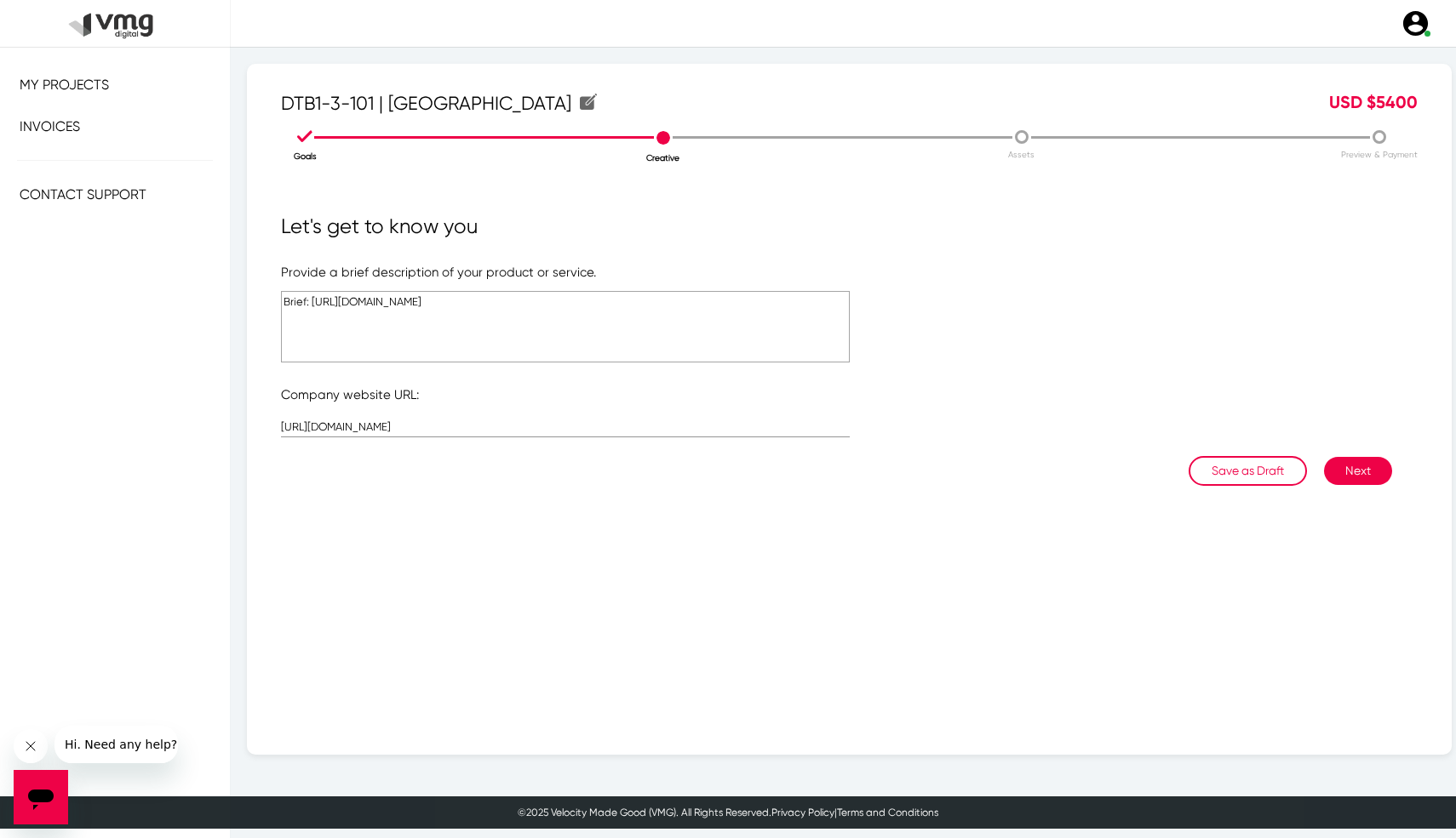
click at [496, 304] on textarea "Brief: [URL][DOMAIN_NAME]" at bounding box center [564, 327] width 568 height 72
click at [1364, 464] on button "Next" at bounding box center [1357, 471] width 68 height 29
click at [553, 298] on textarea "Brief: [URL][DOMAIN_NAME]" at bounding box center [564, 327] width 568 height 72
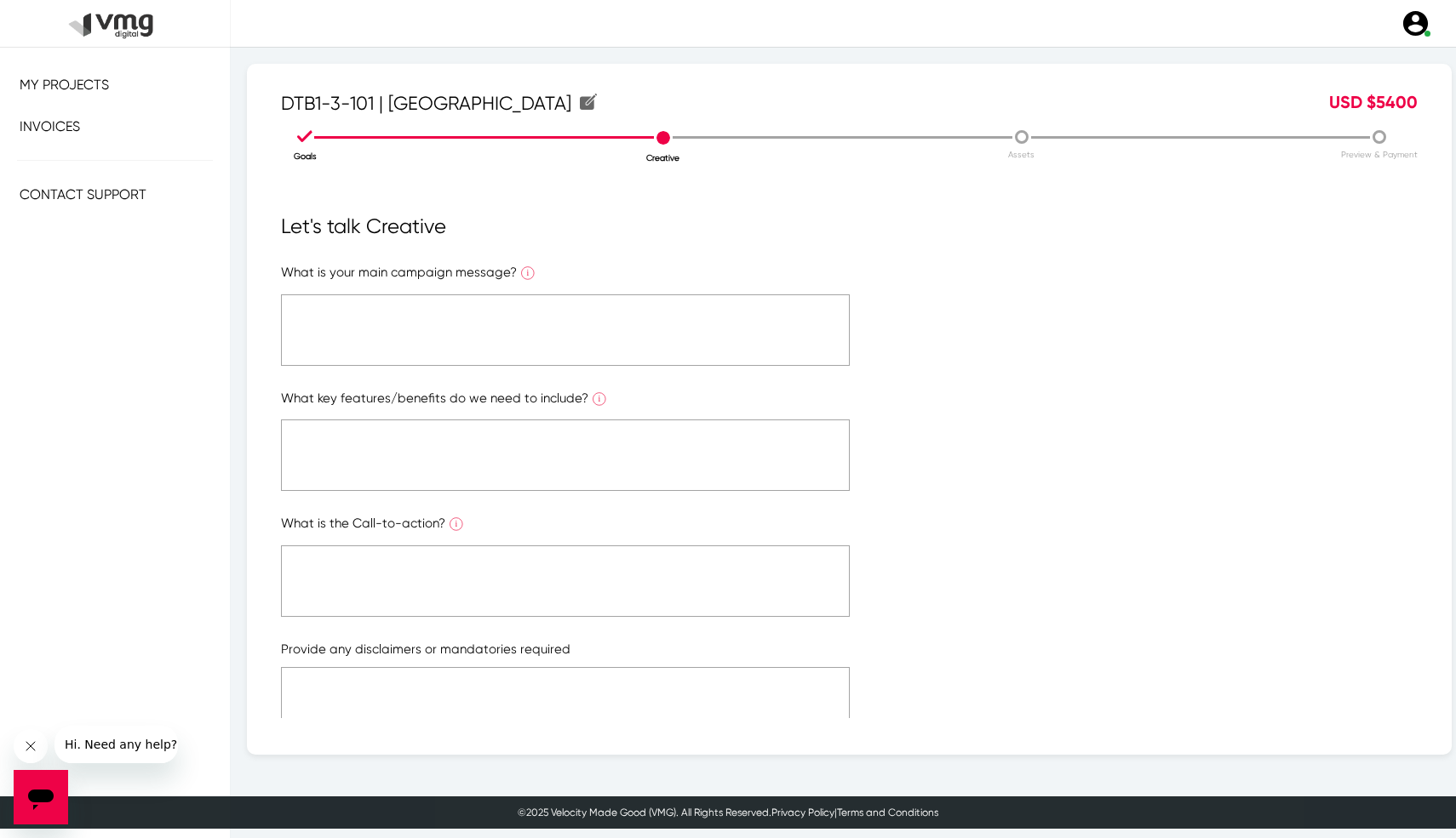
click at [536, 301] on textarea at bounding box center [564, 330] width 568 height 72
paste textarea "Brief: [URL][DOMAIN_NAME]"
type textarea "Brief: [URL][DOMAIN_NAME]"
click at [488, 439] on textarea at bounding box center [564, 455] width 568 height 72
paste textarea "Brief: [URL][DOMAIN_NAME]"
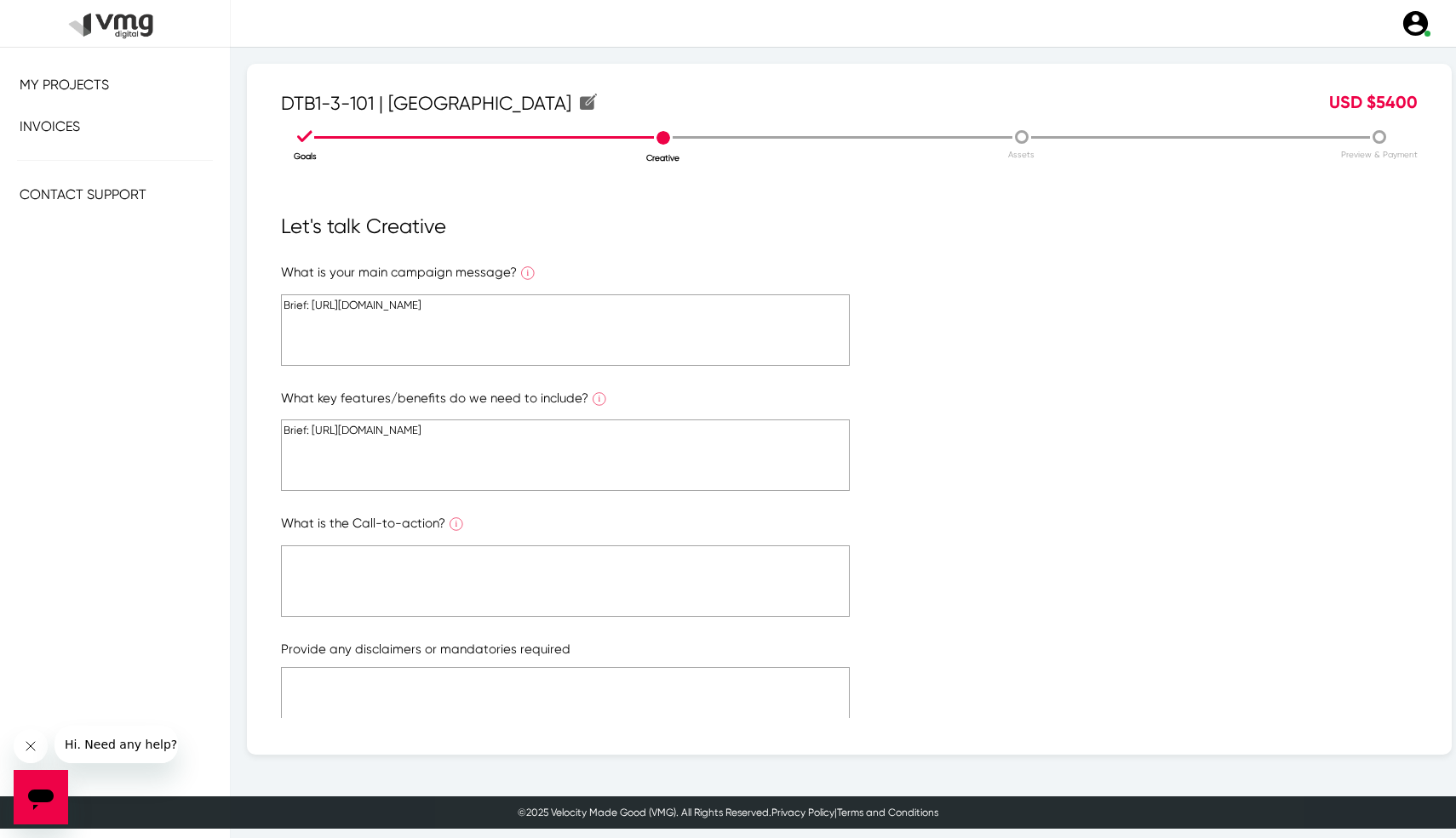
scroll to position [206, 0]
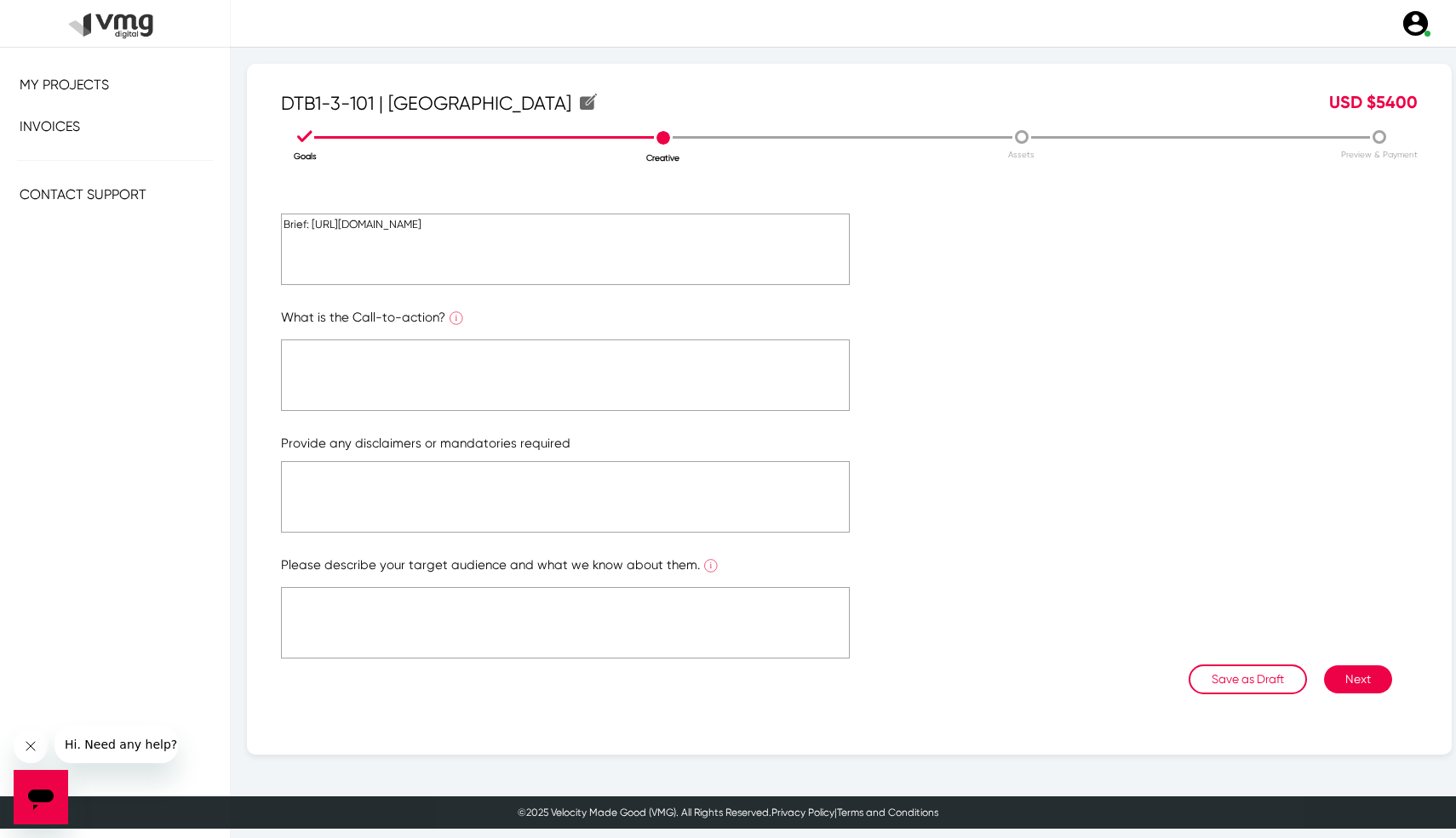
type textarea "Brief: [URL][DOMAIN_NAME]"
click at [481, 412] on form "What is your main campaign message? What is the ONE main message you want to co…" at bounding box center [849, 360] width 1137 height 608
click at [495, 388] on textarea at bounding box center [564, 375] width 568 height 72
paste textarea "Brief: [URL][DOMAIN_NAME]"
type textarea "Brief: [URL][DOMAIN_NAME]"
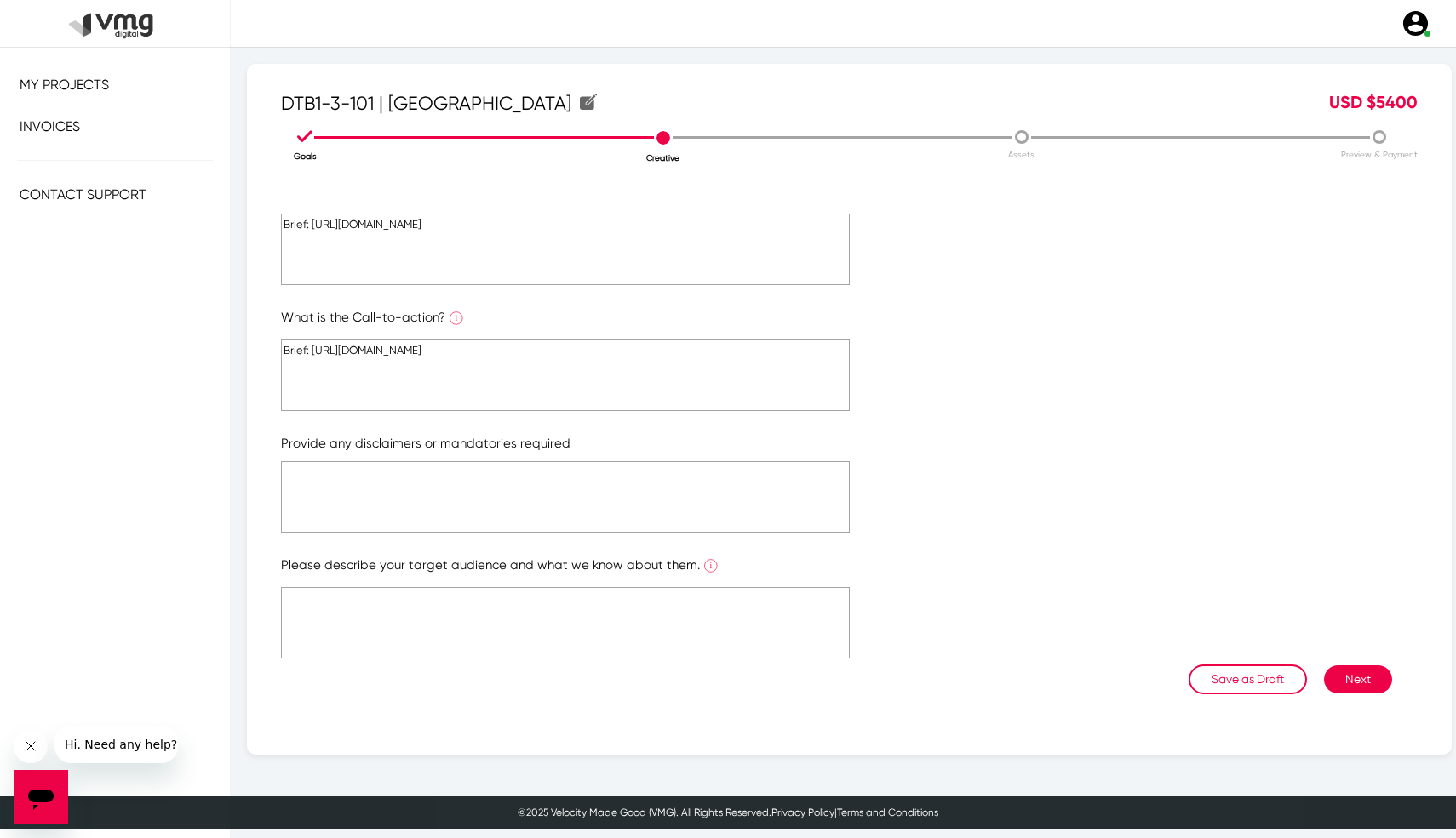
click at [493, 511] on textarea at bounding box center [564, 496] width 568 height 72
paste textarea "Brief: [URL][DOMAIN_NAME]"
type textarea "Brief: [URL][DOMAIN_NAME]"
click at [501, 642] on textarea at bounding box center [564, 622] width 568 height 72
paste textarea "Brief: [URL][DOMAIN_NAME]"
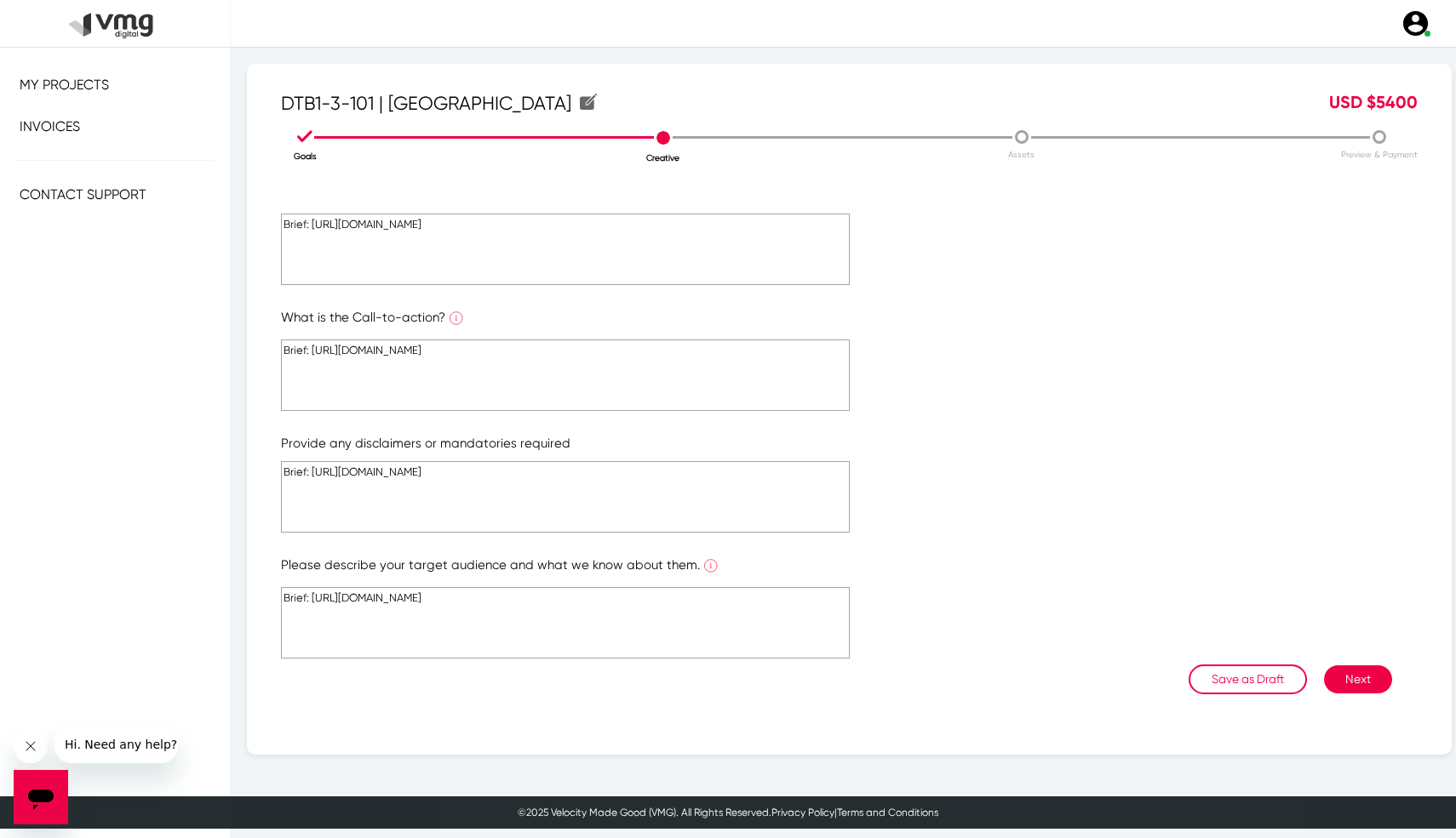
type textarea "Brief: [URL][DOMAIN_NAME]"
click at [1378, 691] on div "Save as Draft Next" at bounding box center [836, 679] width 1111 height 30
click at [1370, 683] on button "Next" at bounding box center [1357, 679] width 68 height 29
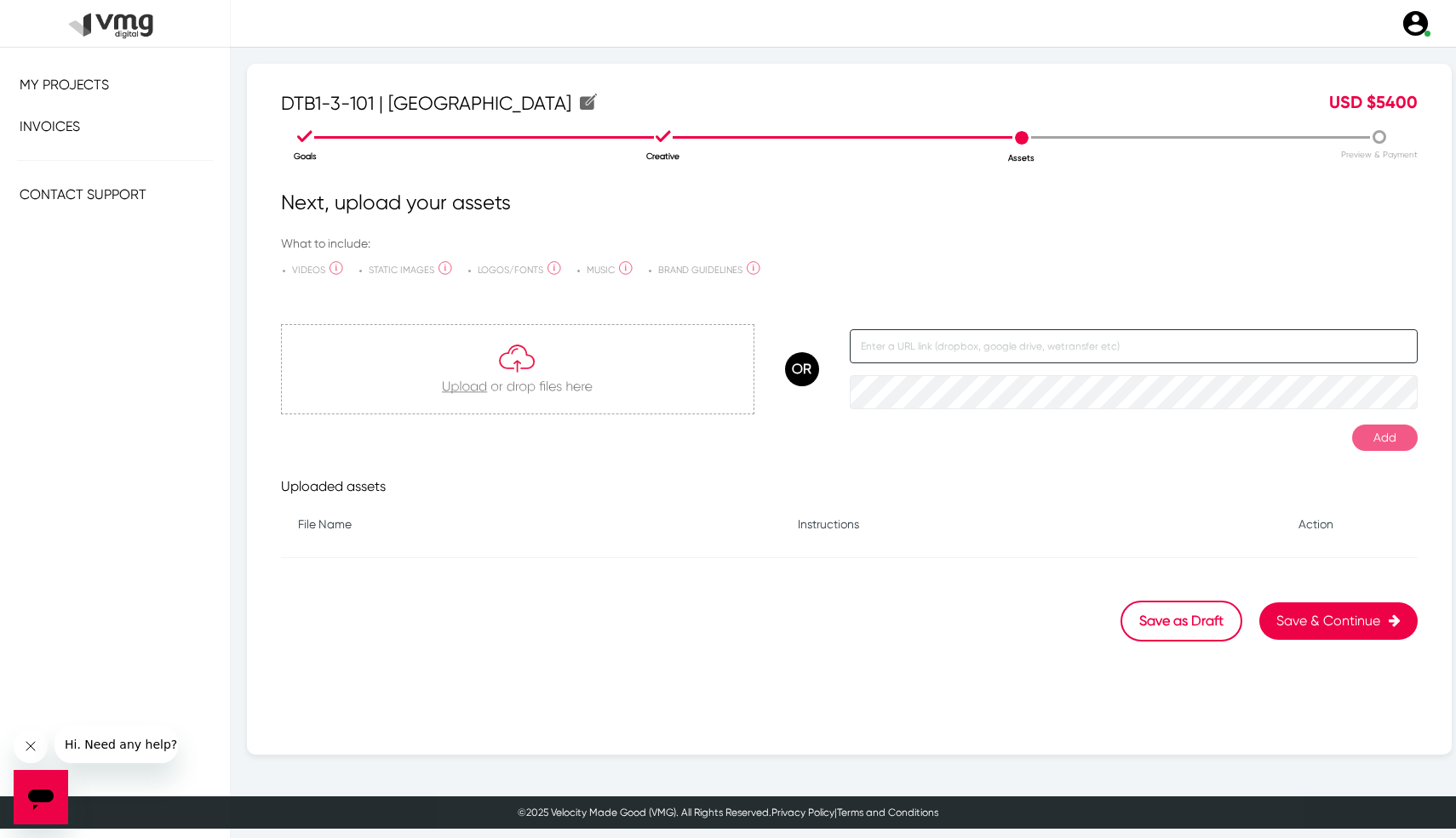
click at [951, 350] on input "text" at bounding box center [1133, 346] width 568 height 34
paste input "Brief: [URL][DOMAIN_NAME]"
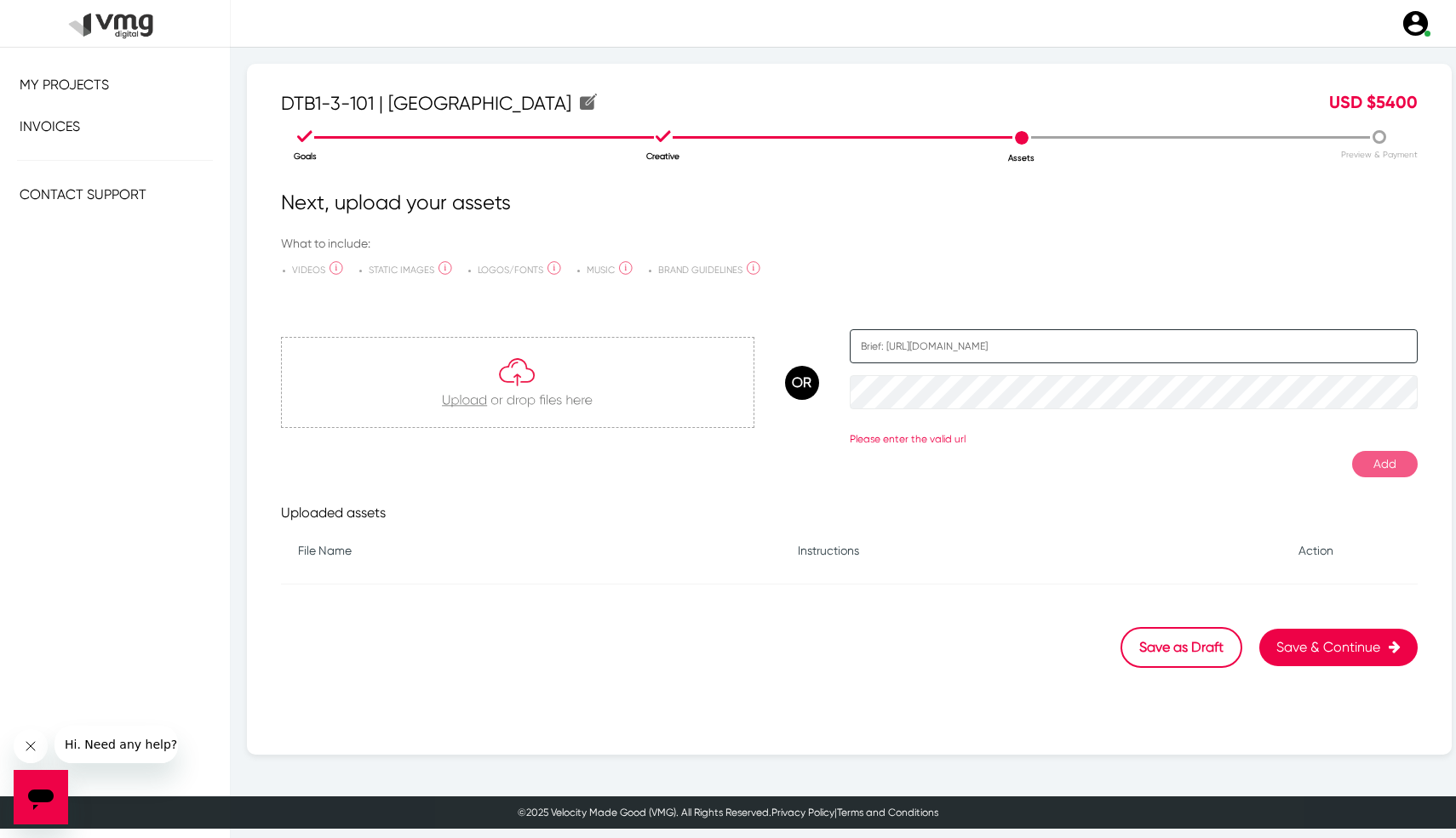
drag, startPoint x: 879, startPoint y: 345, endPoint x: 746, endPoint y: 351, distance: 133.1
click at [746, 351] on div "OR Brief: [URL][DOMAIN_NAME] Please enter the valid url" at bounding box center [849, 369] width 1137 height 154
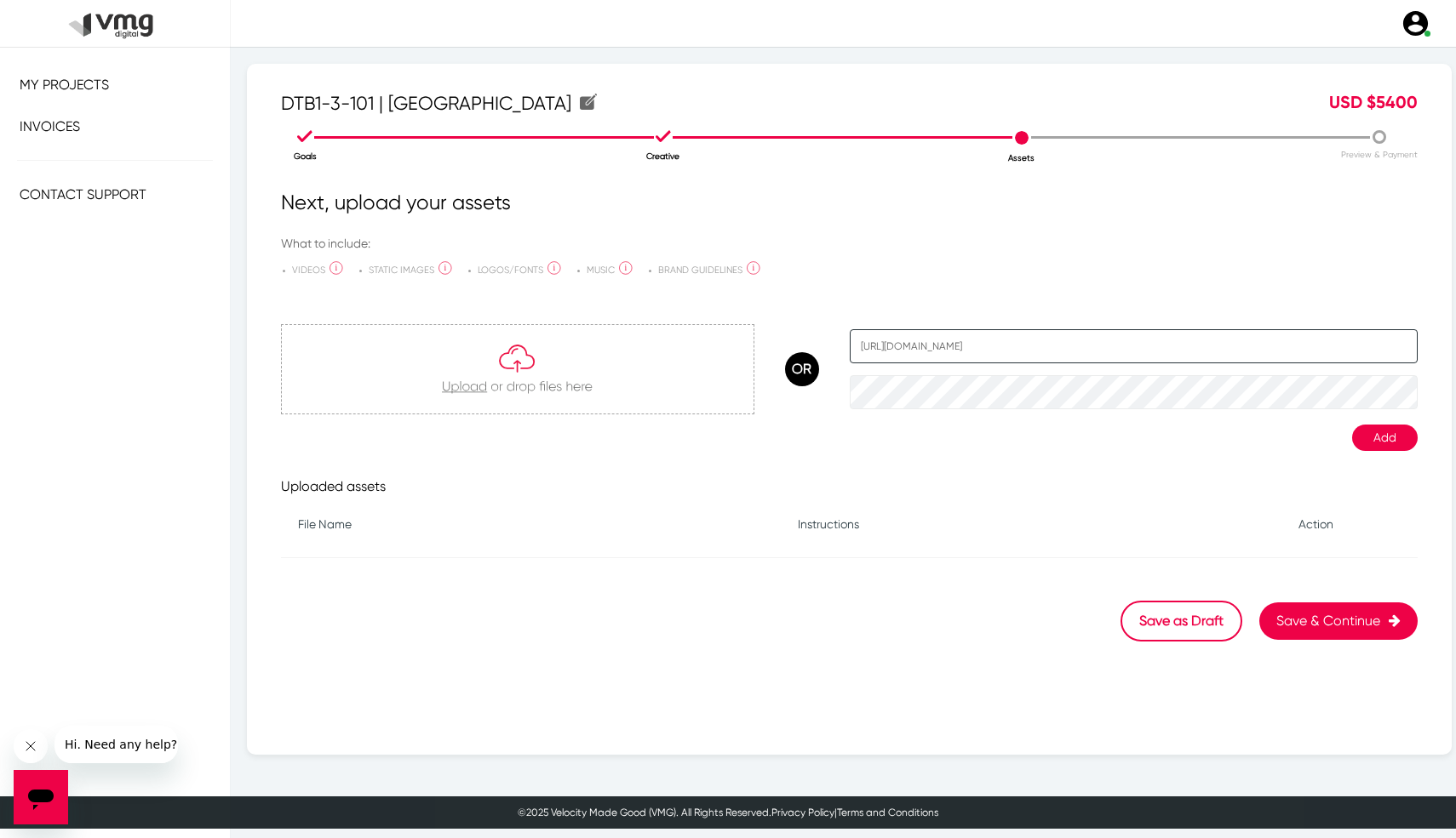
type input "[URL][DOMAIN_NAME]"
click at [1382, 444] on button "Add" at bounding box center [1384, 437] width 66 height 27
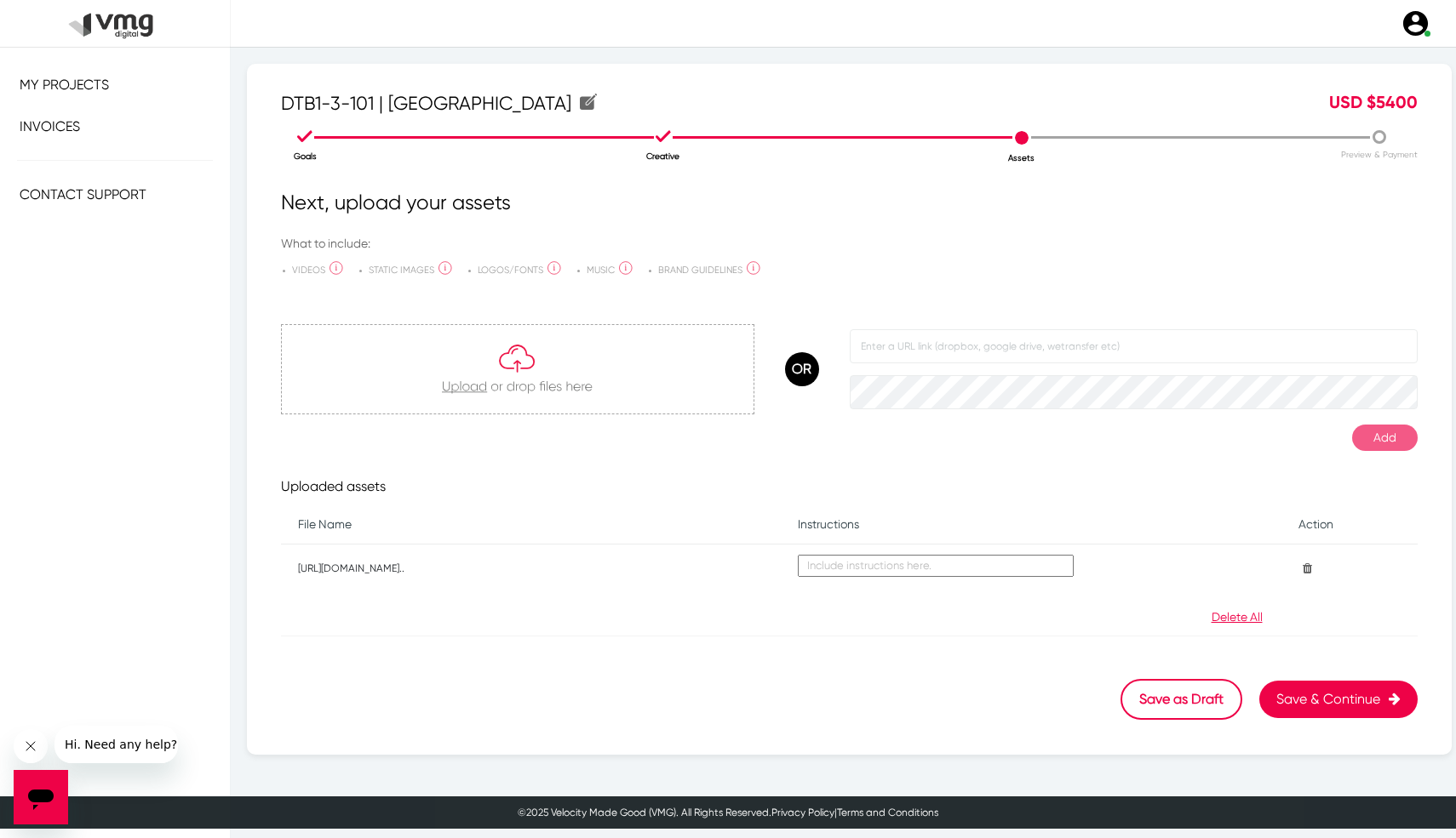
click at [856, 566] on textarea at bounding box center [936, 565] width 276 height 22
type textarea "Brief"
click at [898, 34] on nav "X My Projects Invoices Back Hello [EMAIL_ADDRESS][DOMAIN_NAME]! My Profile My D…" at bounding box center [728, 24] width 1456 height 47
click at [1307, 701] on button "Save & Continue" at bounding box center [1338, 699] width 159 height 37
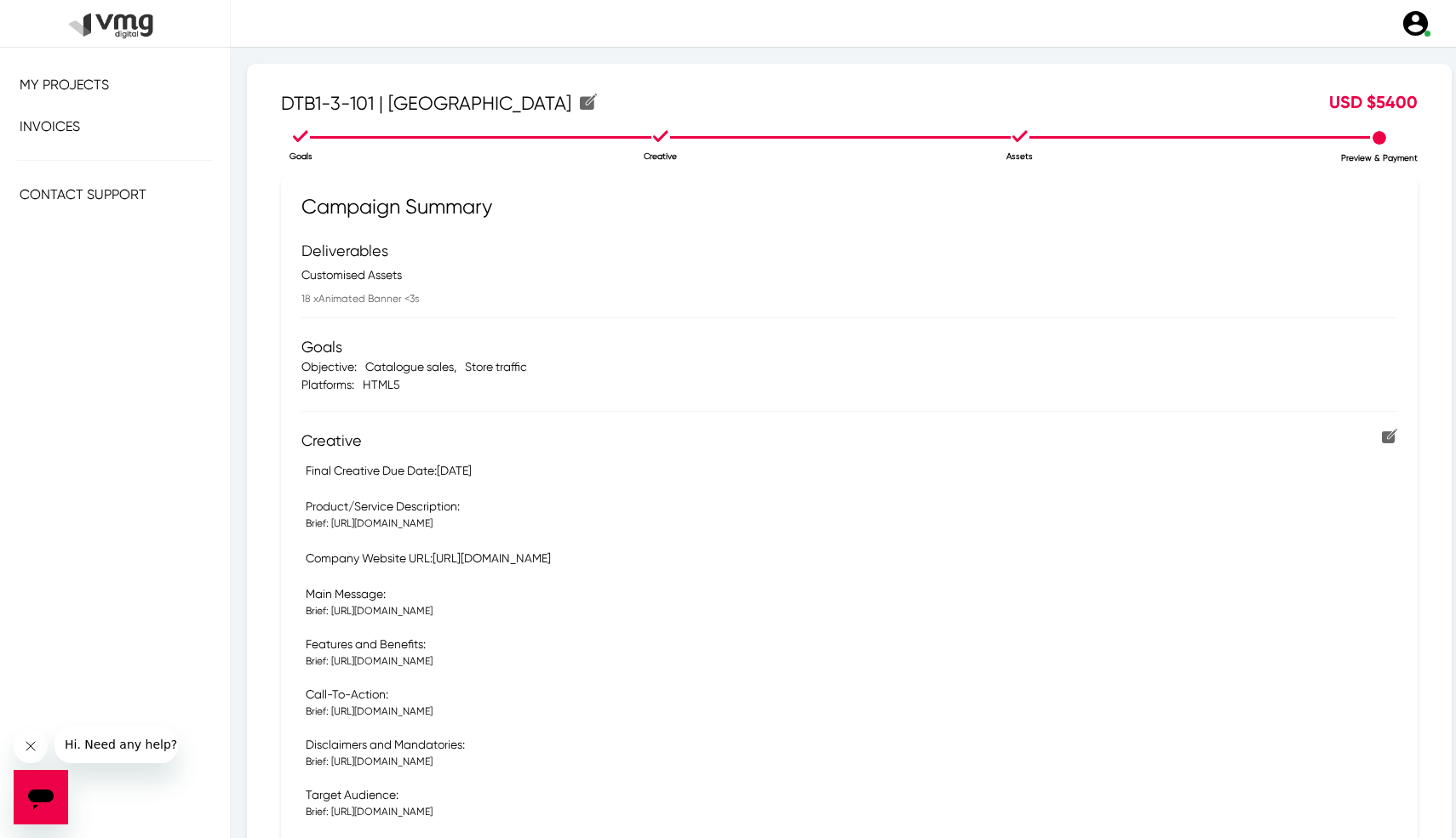
click at [296, 150] on p "Goals" at bounding box center [301, 156] width 359 height 13
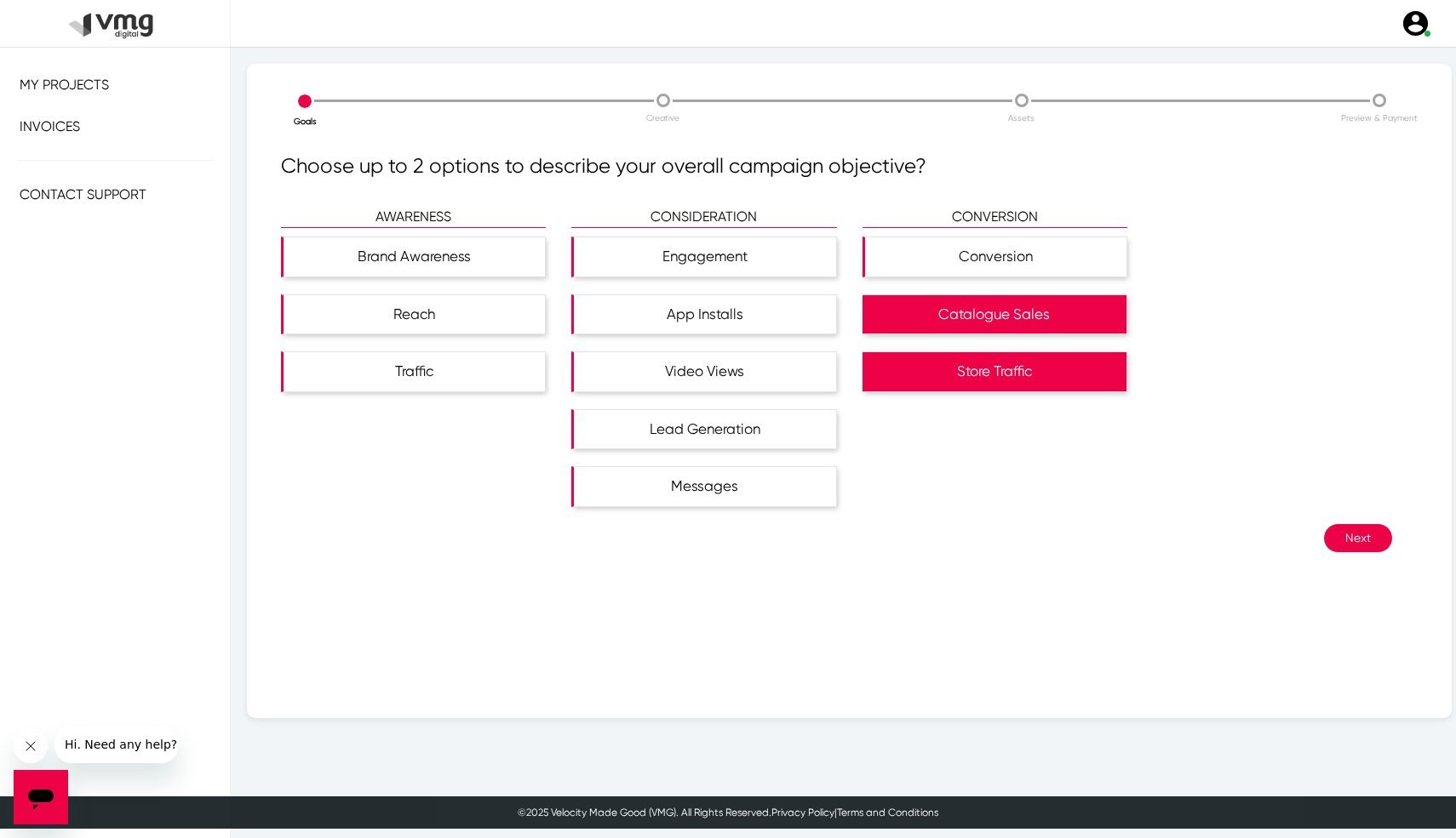
click at [672, 100] on li "Creative" at bounding box center [663, 106] width 358 height 34
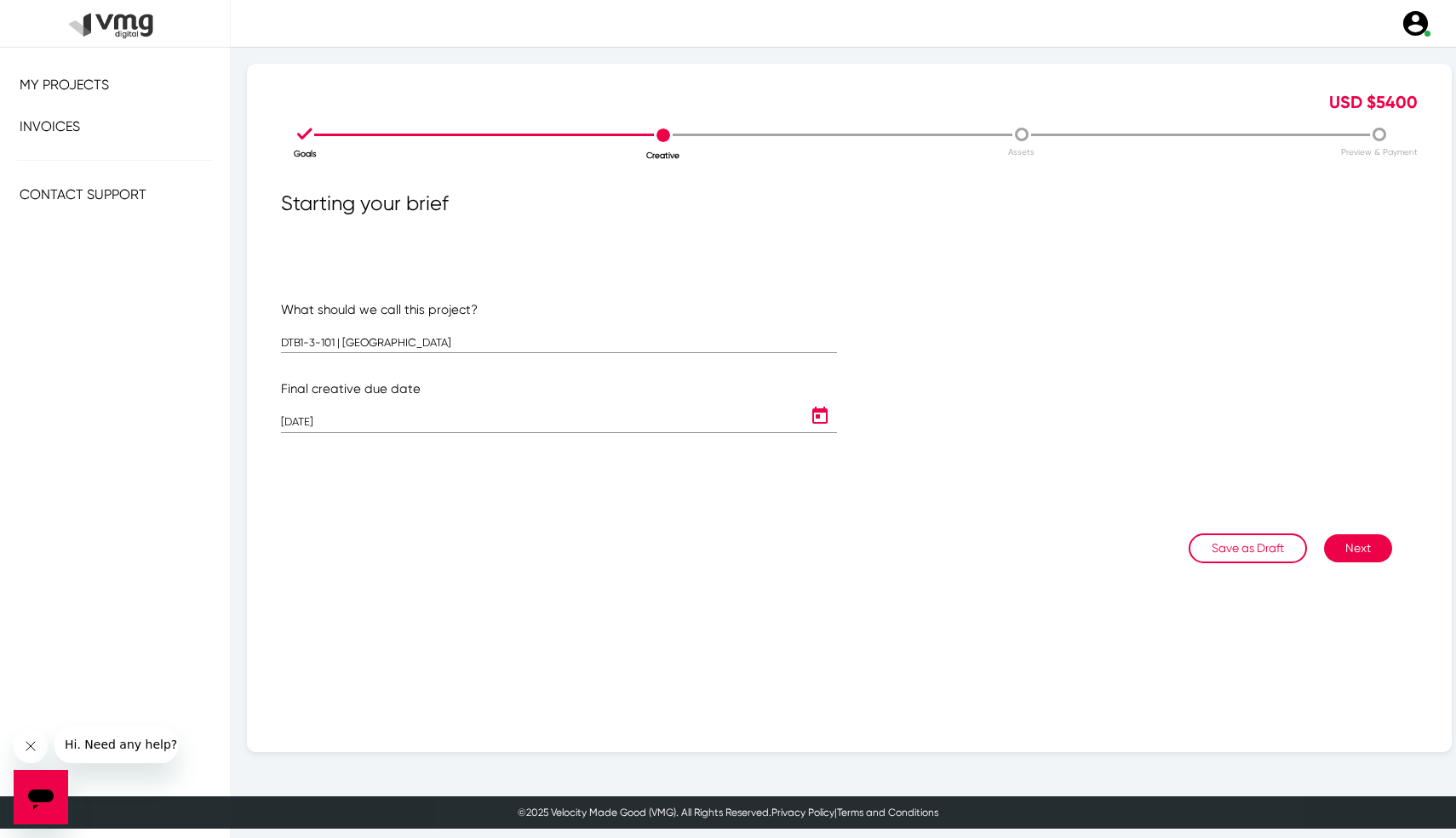
click at [1011, 137] on li "Assets" at bounding box center [1022, 140] width 358 height 34
click at [1022, 141] on li "Assets" at bounding box center [1022, 140] width 358 height 34
click at [303, 134] on li "Goals" at bounding box center [304, 141] width 358 height 36
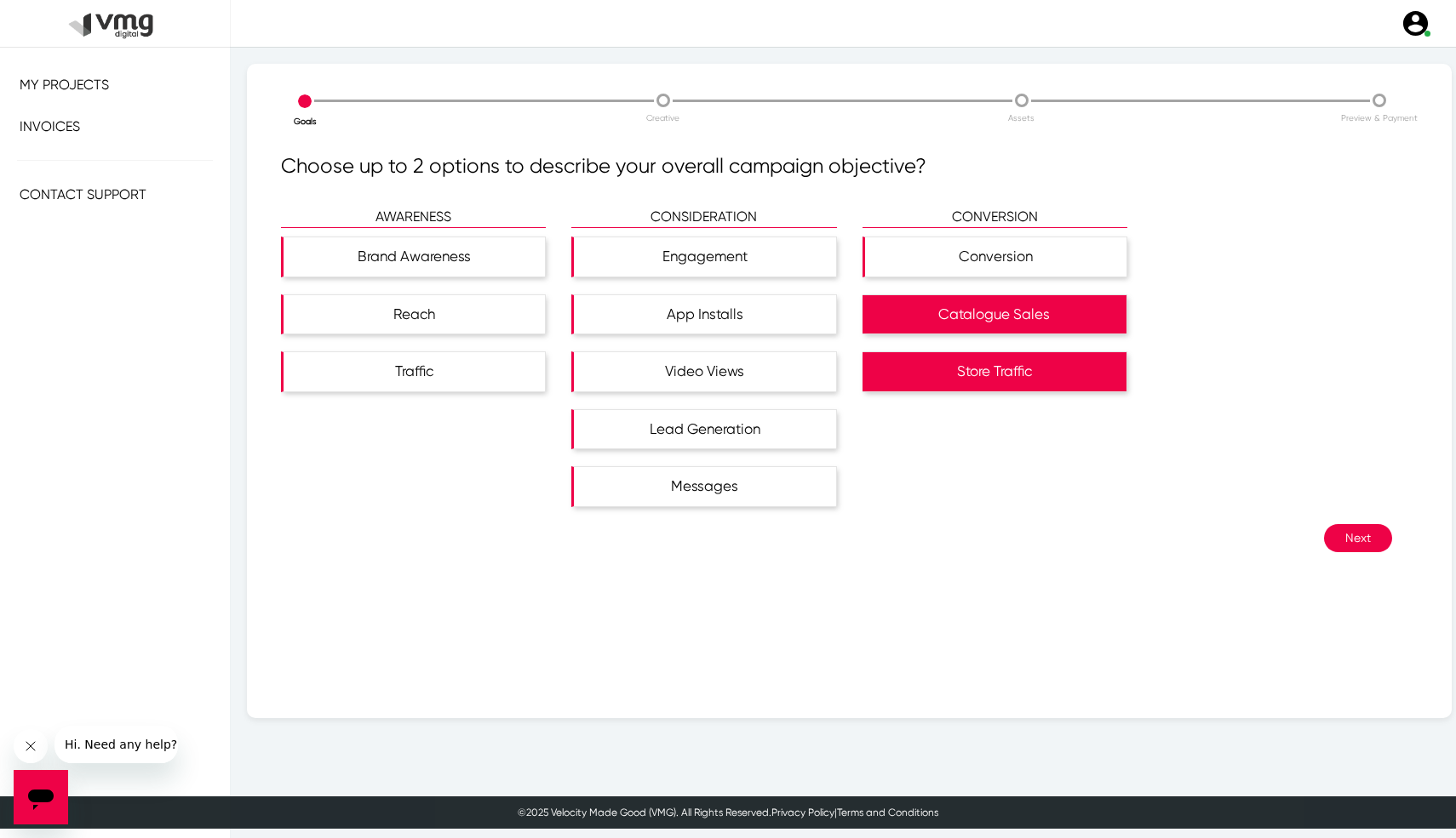
click at [1361, 521] on div "AWARENESS Brand Awareness Reach Traffic CONSIDERATION Engagement App Installs V…" at bounding box center [849, 365] width 1162 height 317
click at [1361, 533] on button "Next" at bounding box center [1357, 538] width 68 height 29
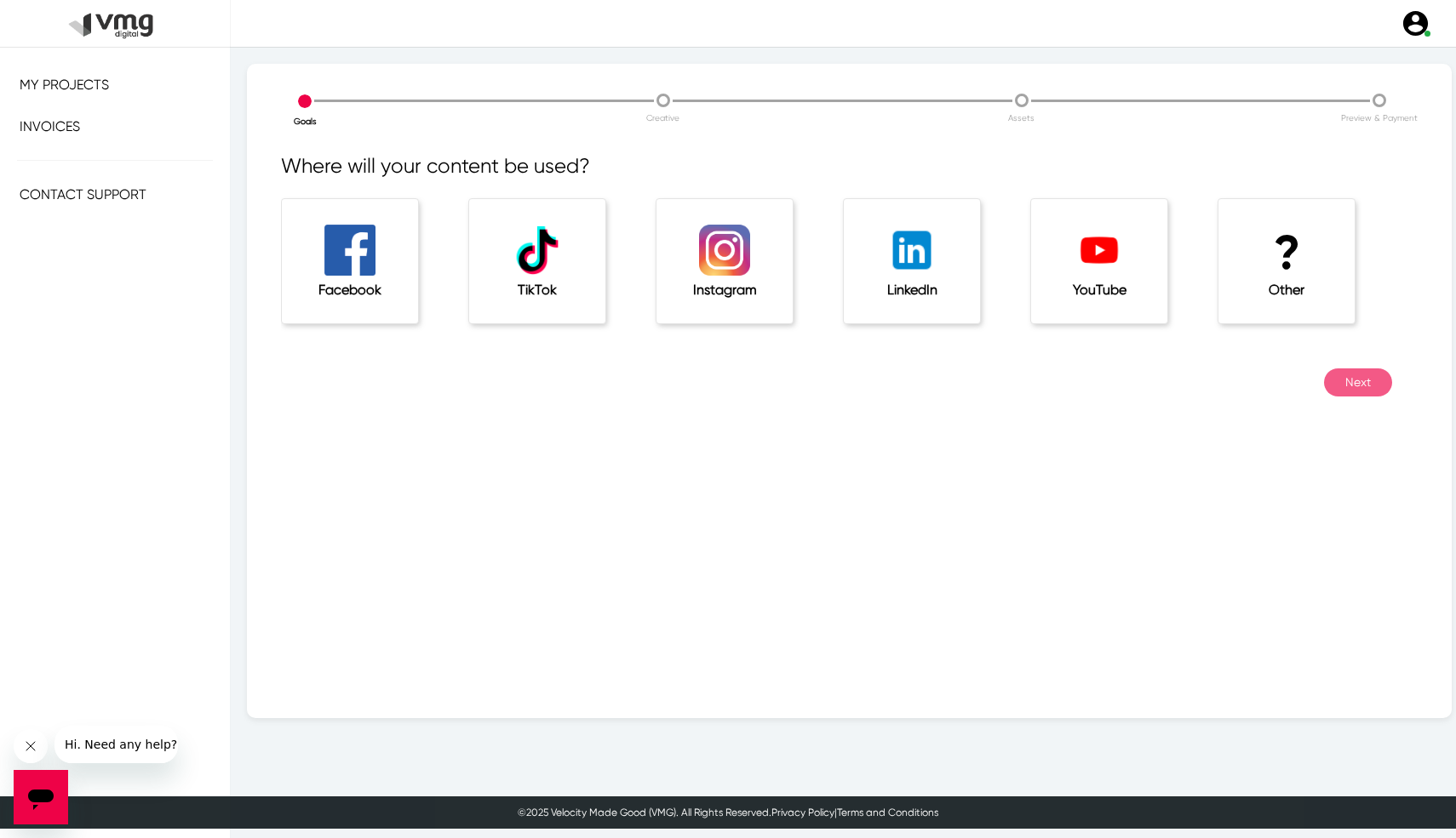
click at [1296, 312] on div "? Other" at bounding box center [1287, 261] width 136 height 124
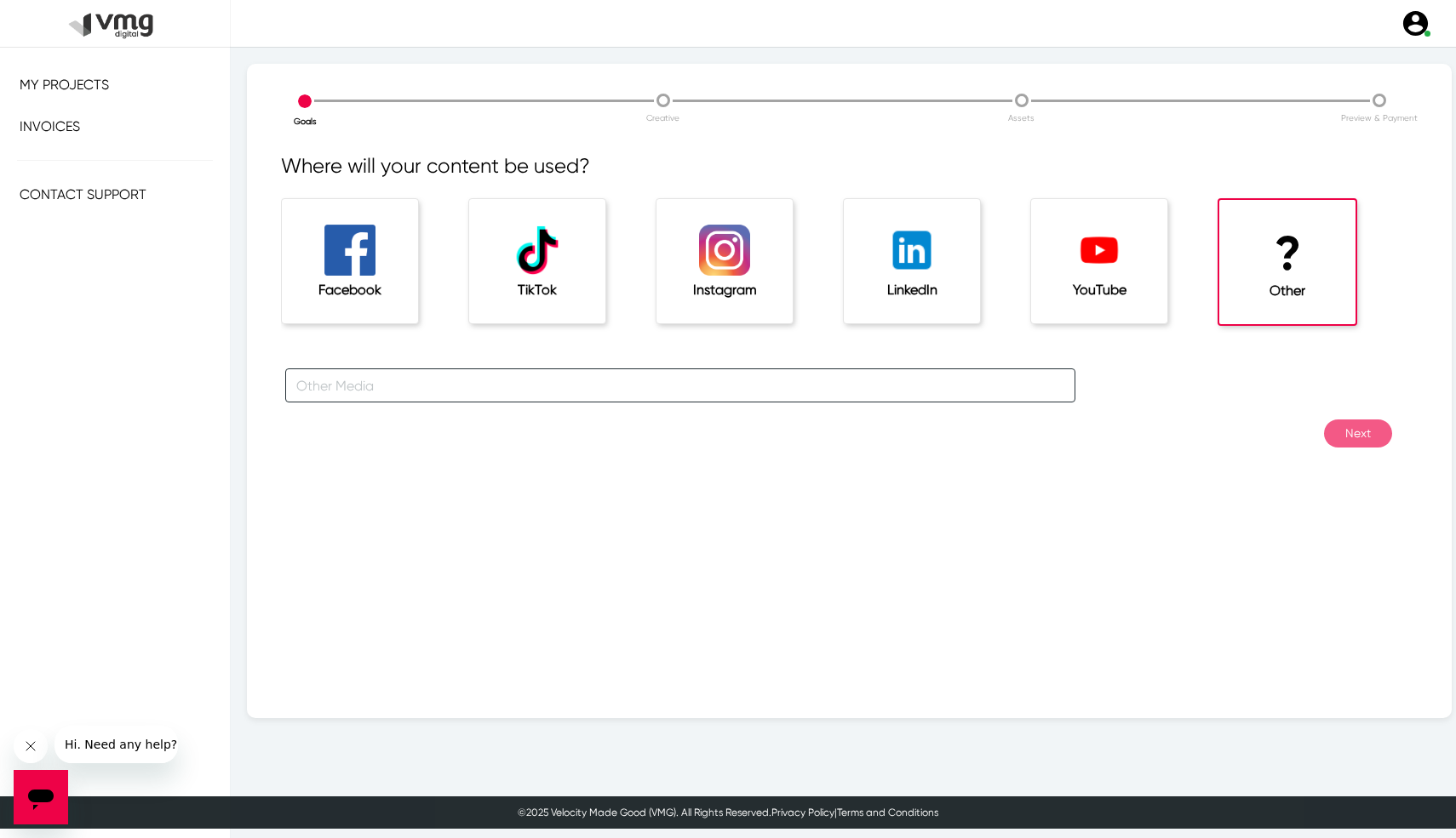
click at [636, 388] on input "text" at bounding box center [680, 385] width 790 height 34
type input "HTML5"
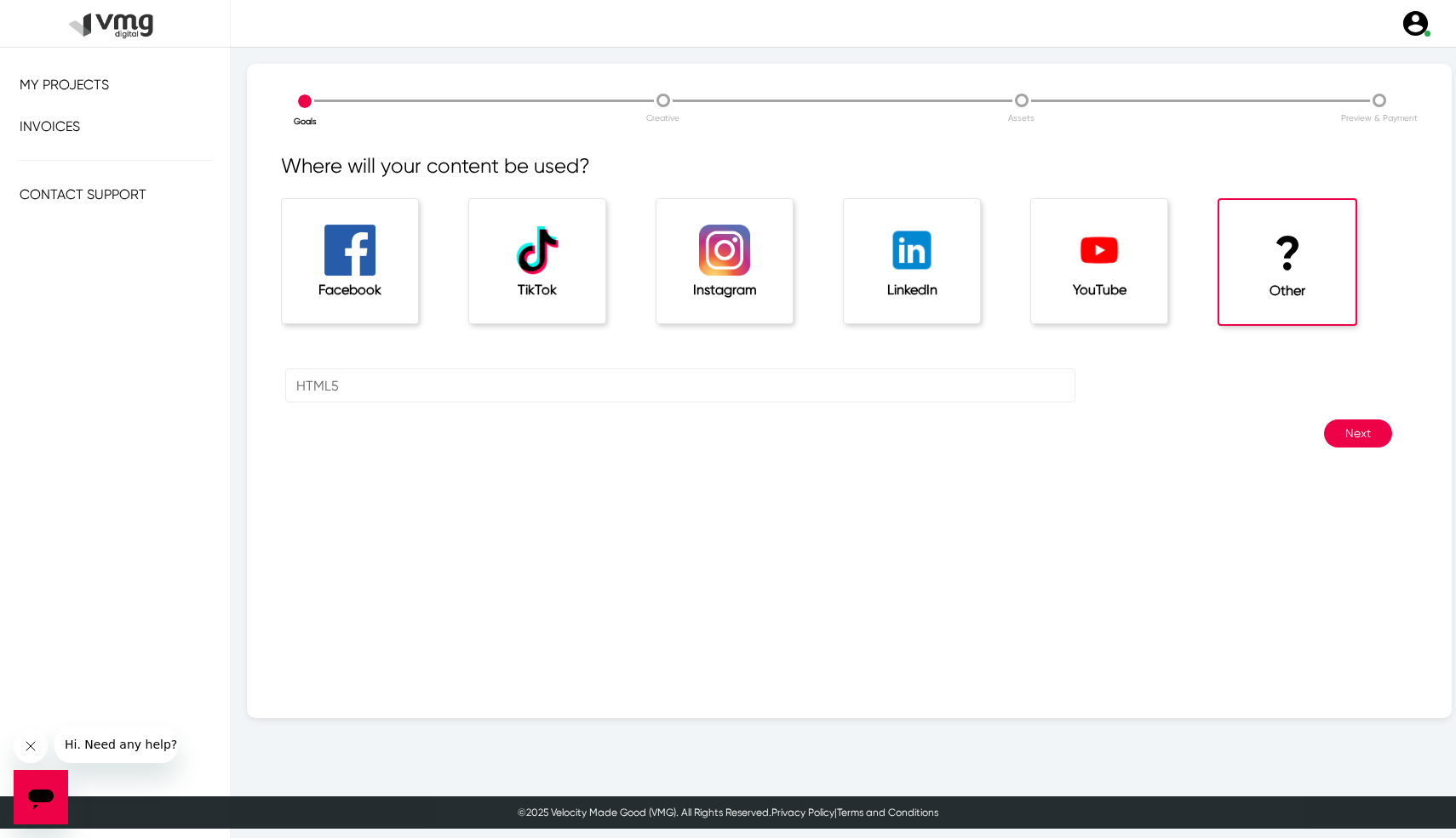
click at [1357, 434] on button "Next" at bounding box center [1357, 433] width 68 height 29
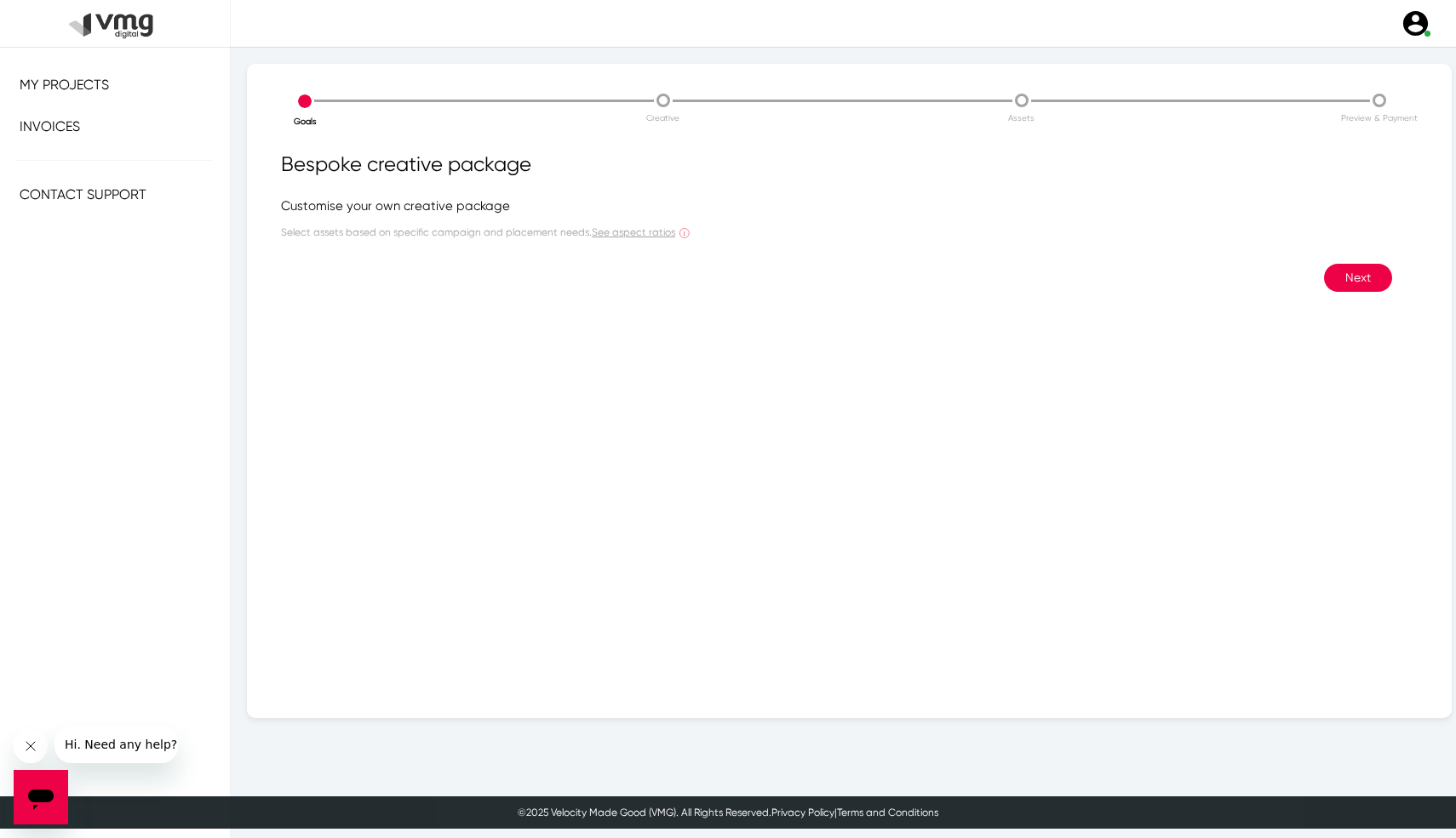
select select "3"
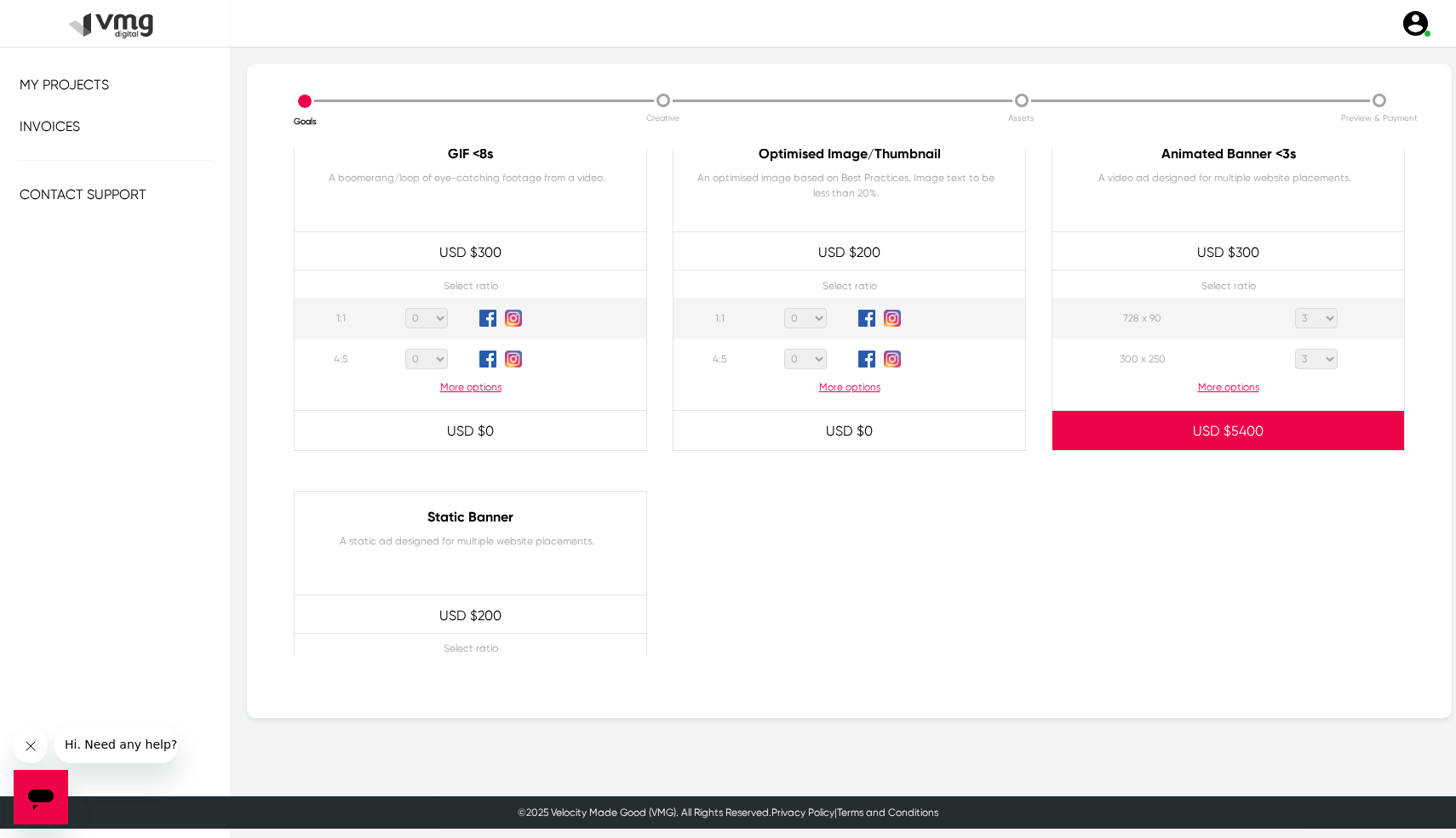
scroll to position [857, 0]
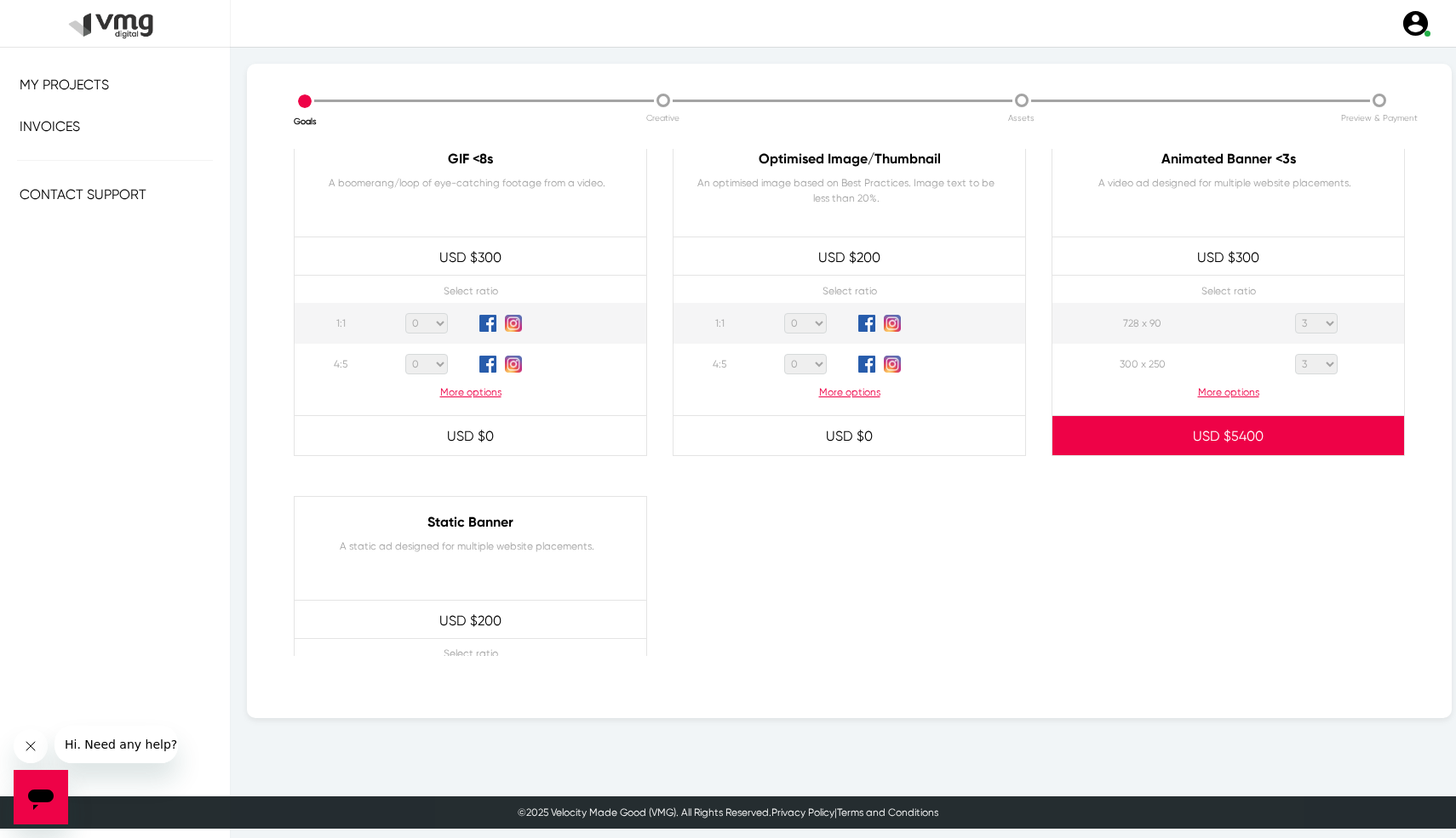
click at [1219, 397] on p "More options" at bounding box center [1227, 393] width 352 height 16
select select "3"
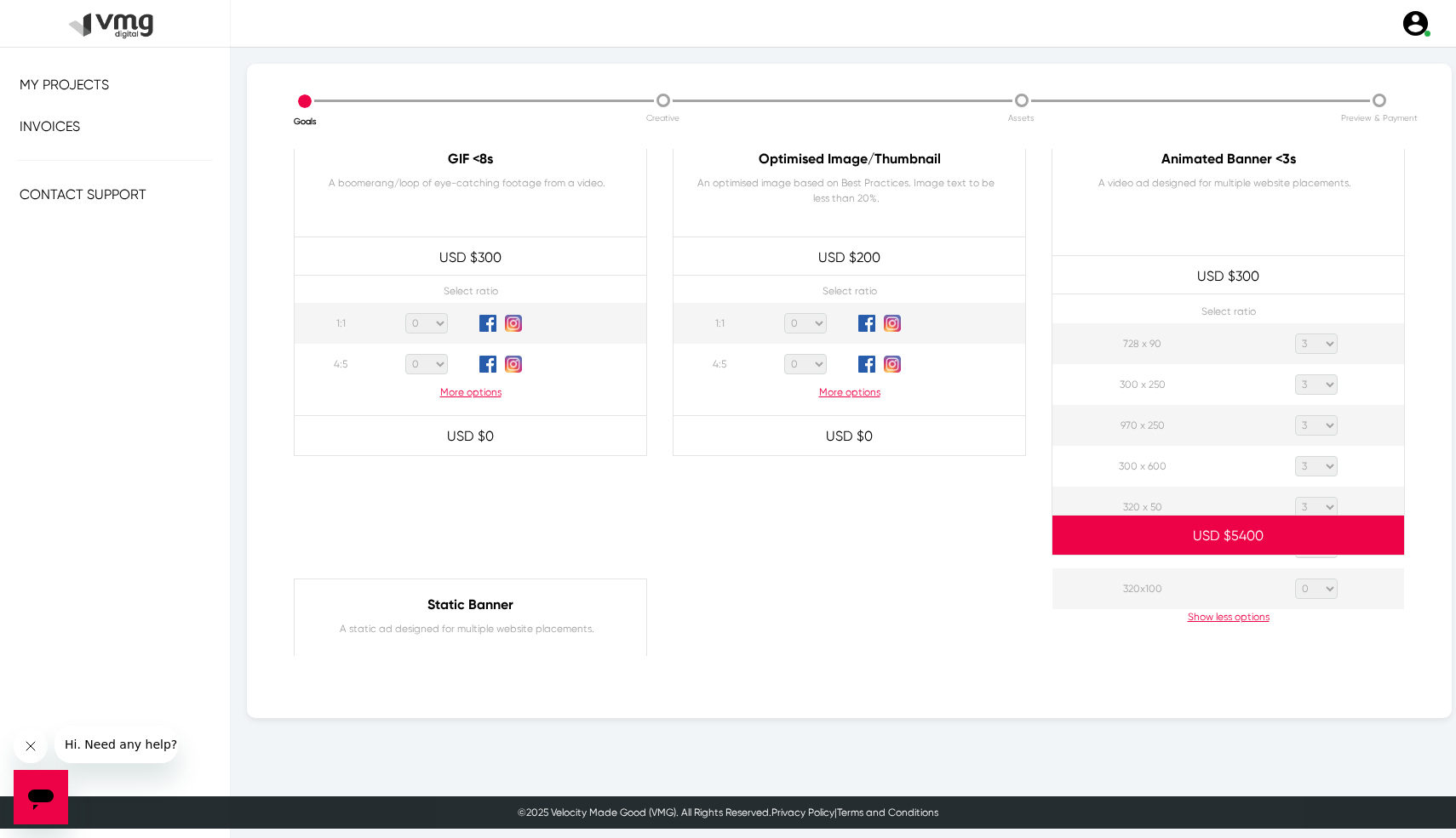
click at [1324, 589] on div at bounding box center [1227, 749] width 379 height 341
click at [1332, 588] on div at bounding box center [1227, 749] width 379 height 341
click at [1332, 587] on div at bounding box center [1227, 749] width 379 height 341
click at [1316, 556] on select "0 1 2 3 4 5 6 7 8 9 10 11 12 13 14 15 16 17 18 19 20" at bounding box center [1315, 548] width 42 height 21
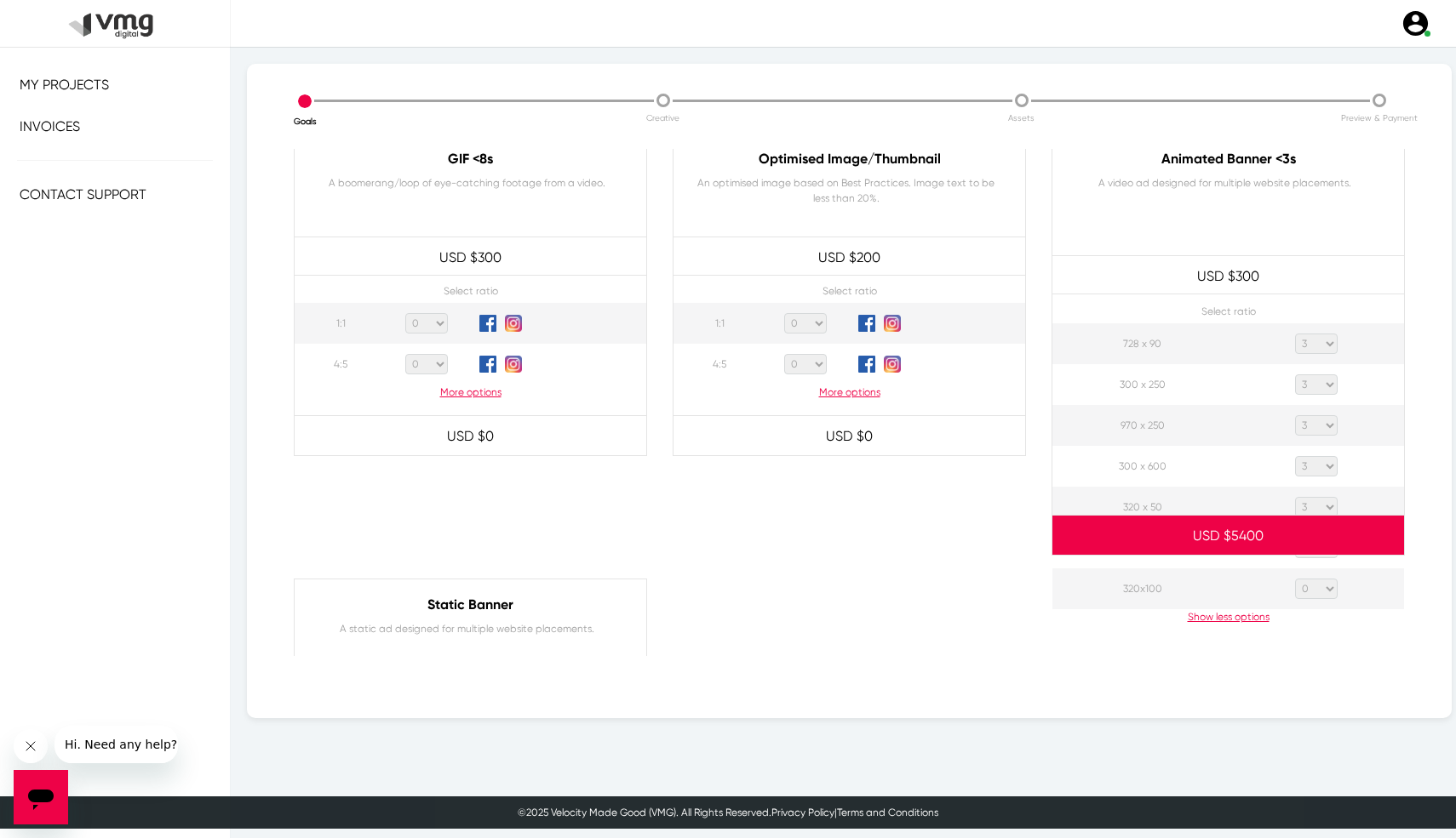
select select "5"
click at [1294, 538] on select "0 1 2 3 4 5 6 7 8 9 10 11 12 13 14 15 16 17 18 19 20" at bounding box center [1315, 548] width 42 height 21
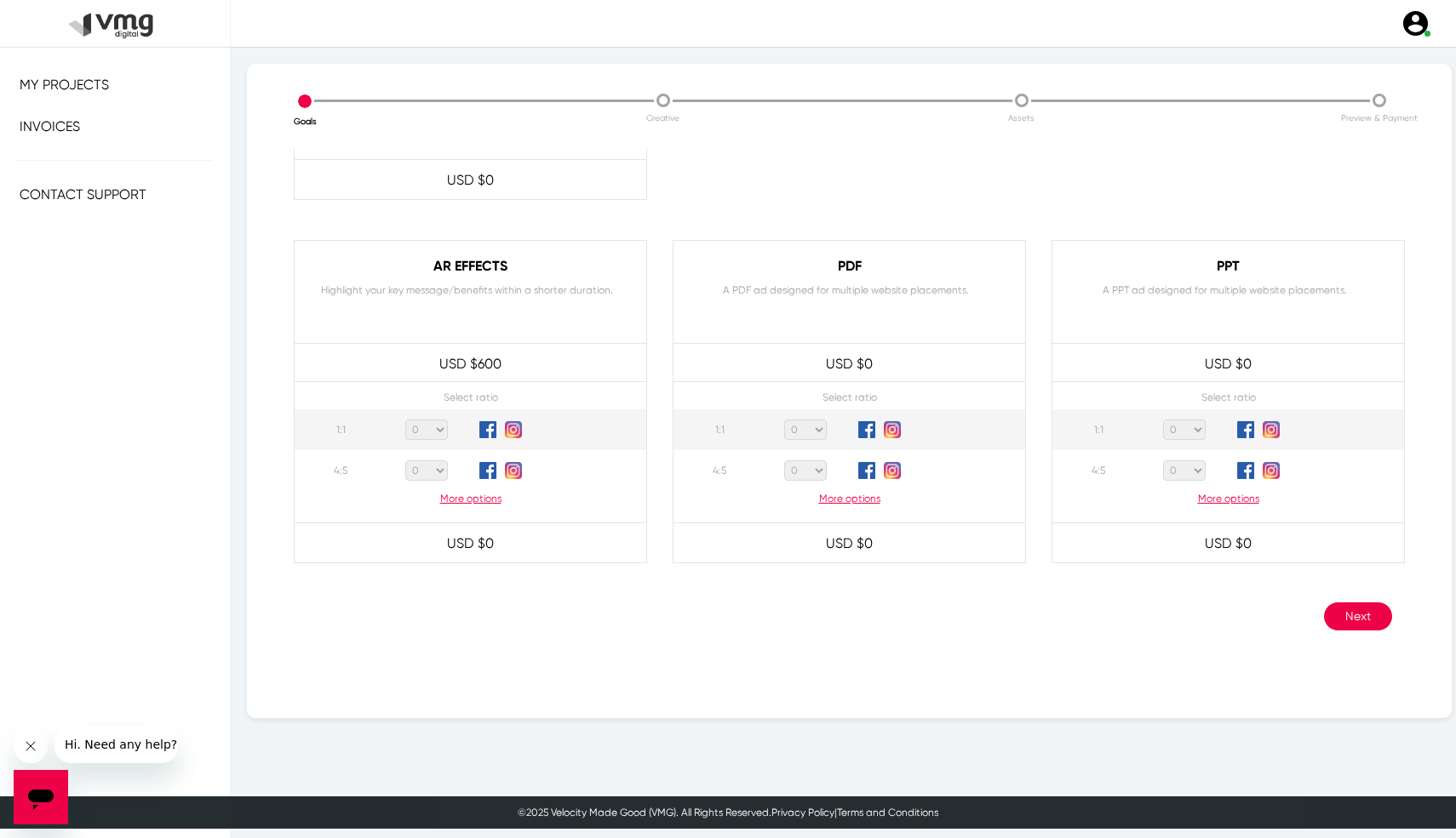
click at [1352, 620] on button "Next" at bounding box center [1357, 616] width 68 height 29
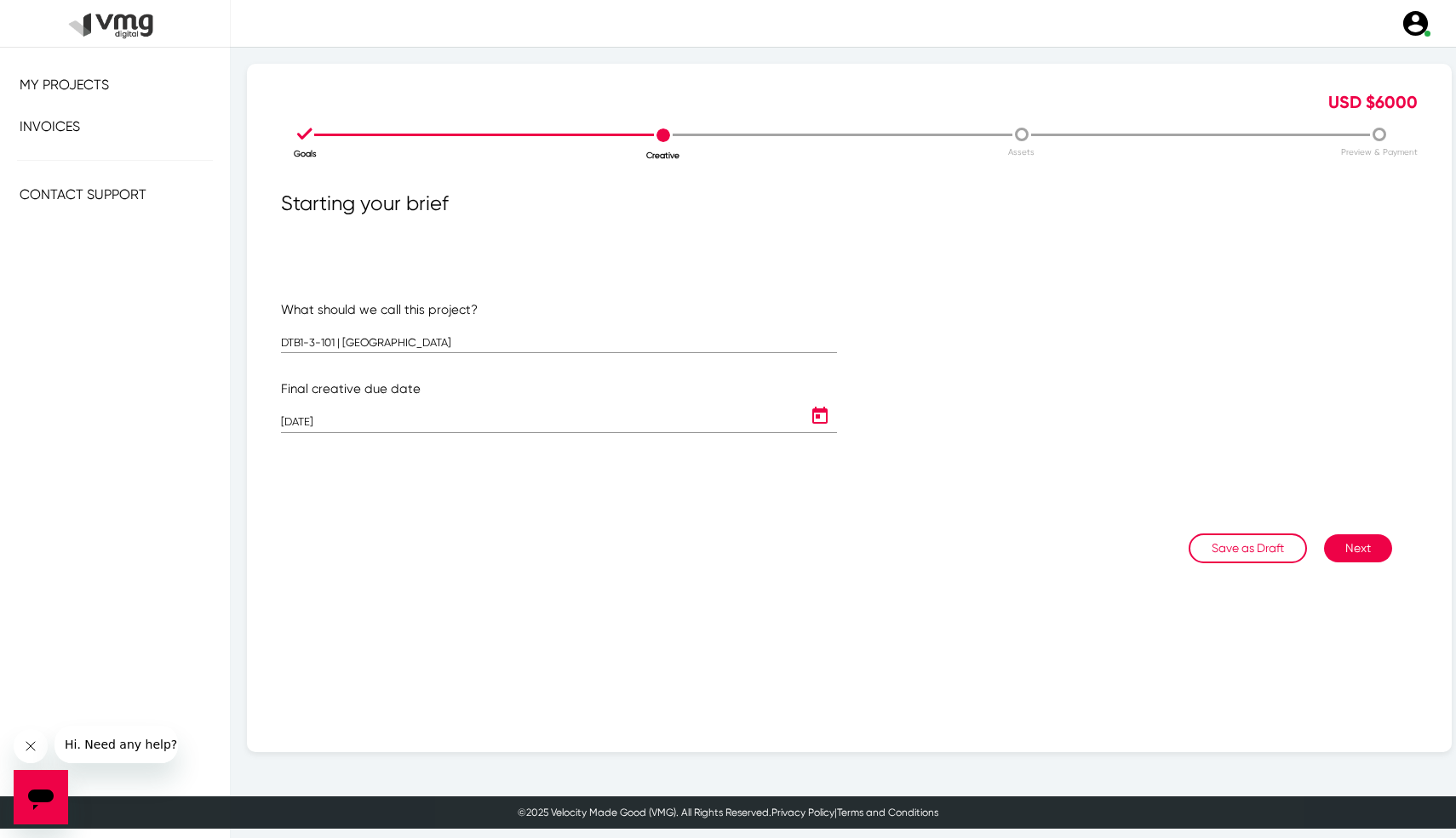
click at [1351, 548] on button "Next" at bounding box center [1357, 548] width 68 height 29
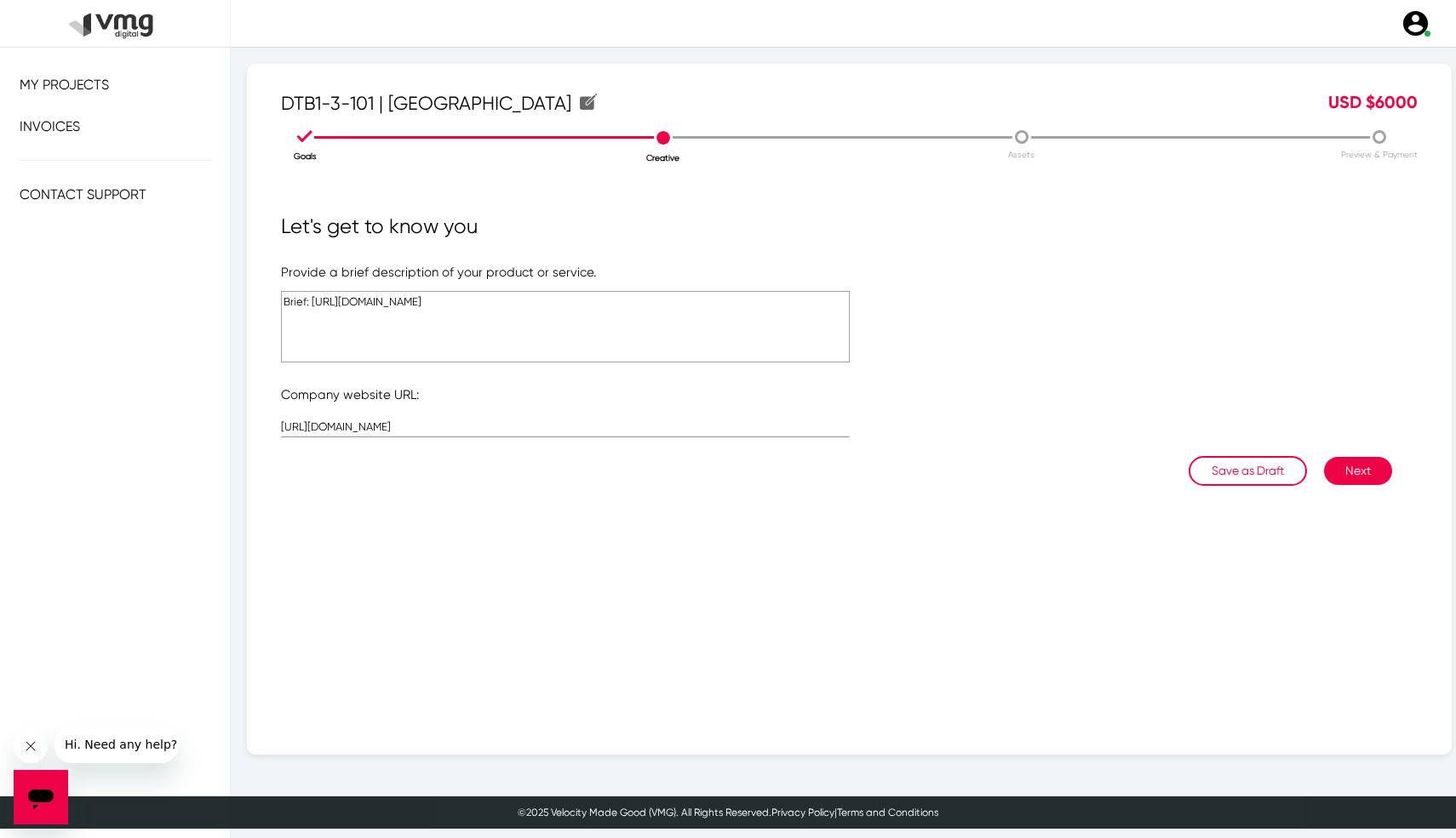
click at [1362, 471] on button "Next" at bounding box center [1357, 471] width 68 height 29
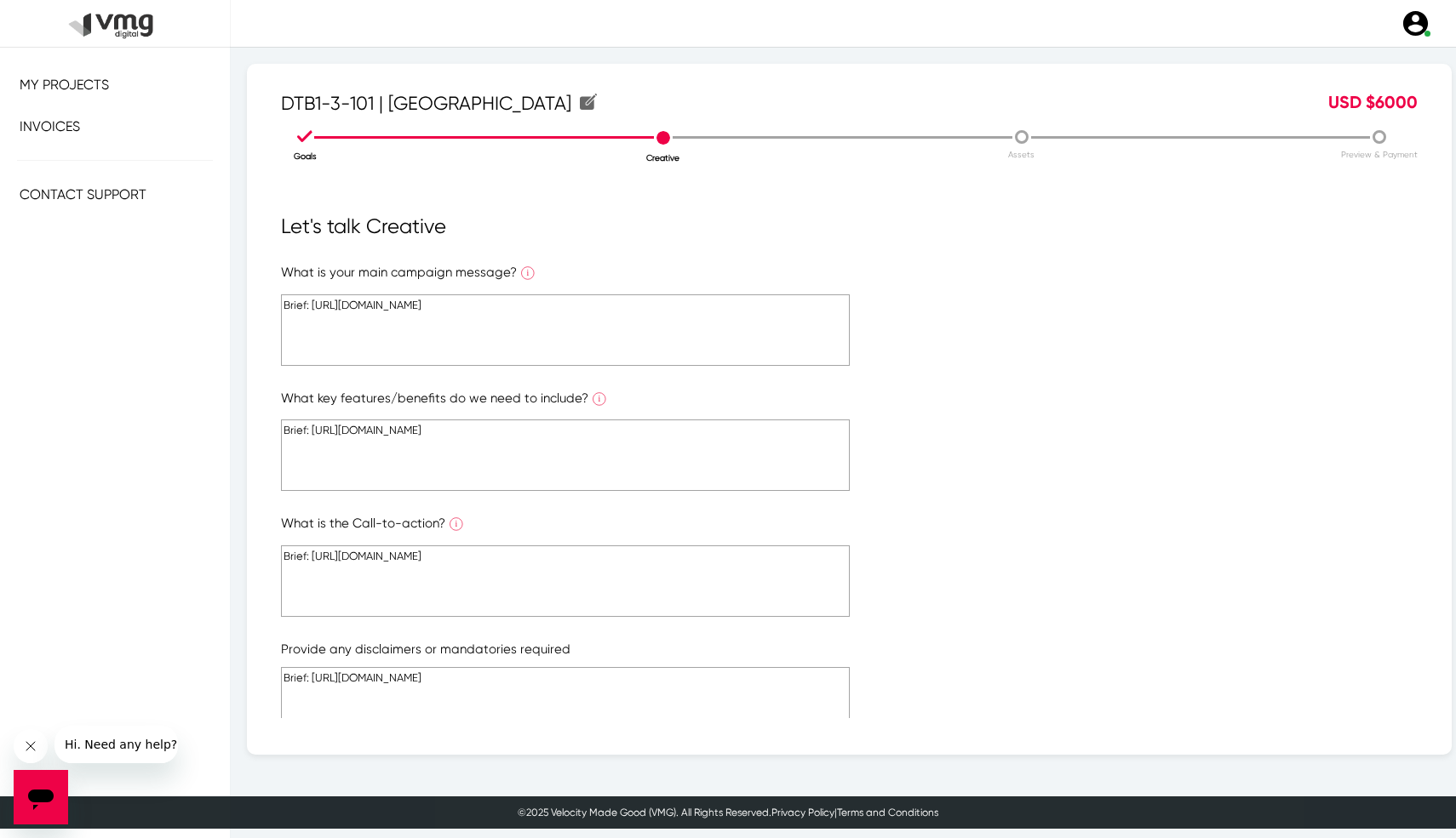
scroll to position [206, 0]
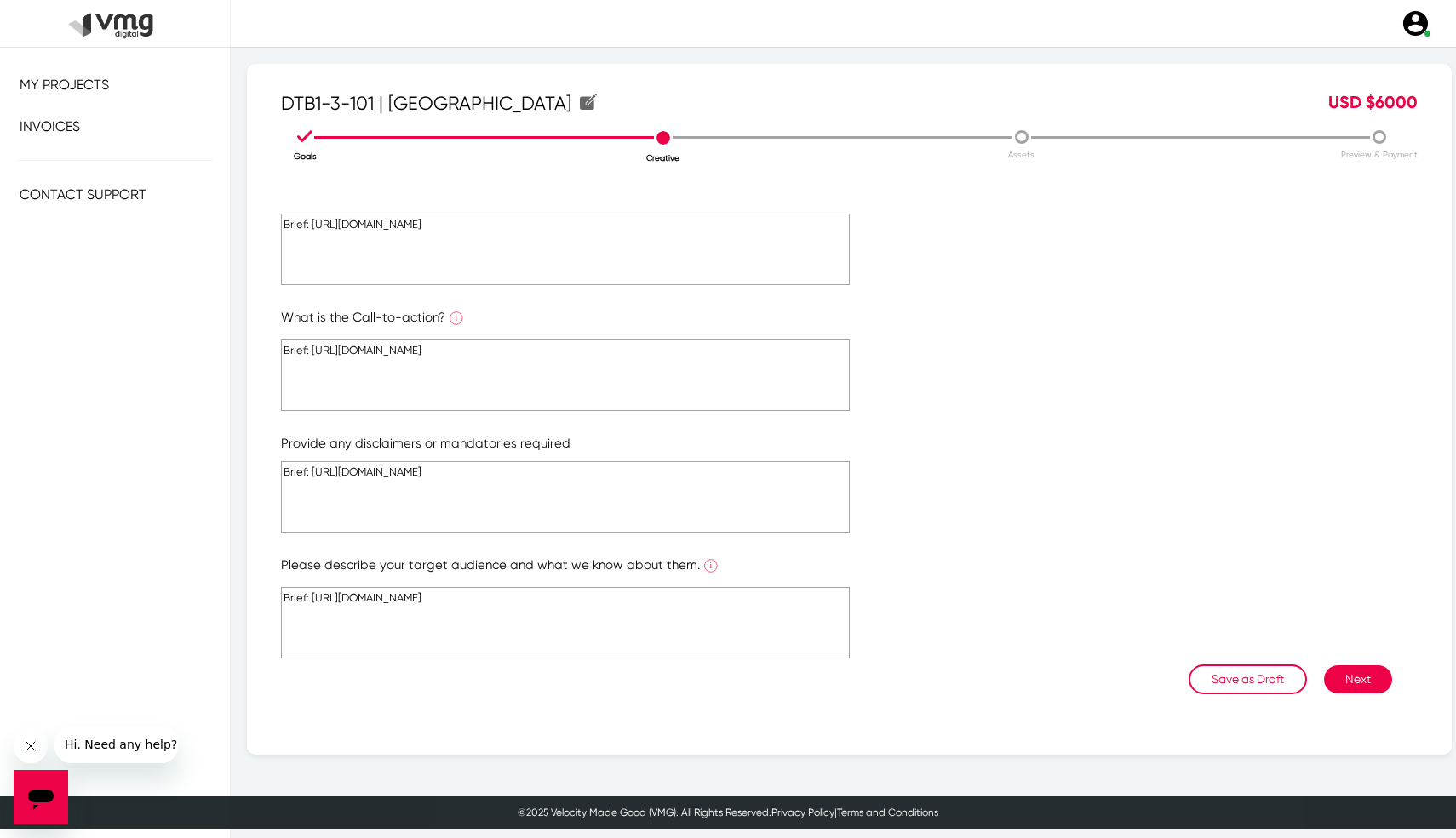
click at [1367, 684] on button "Next" at bounding box center [1357, 679] width 68 height 29
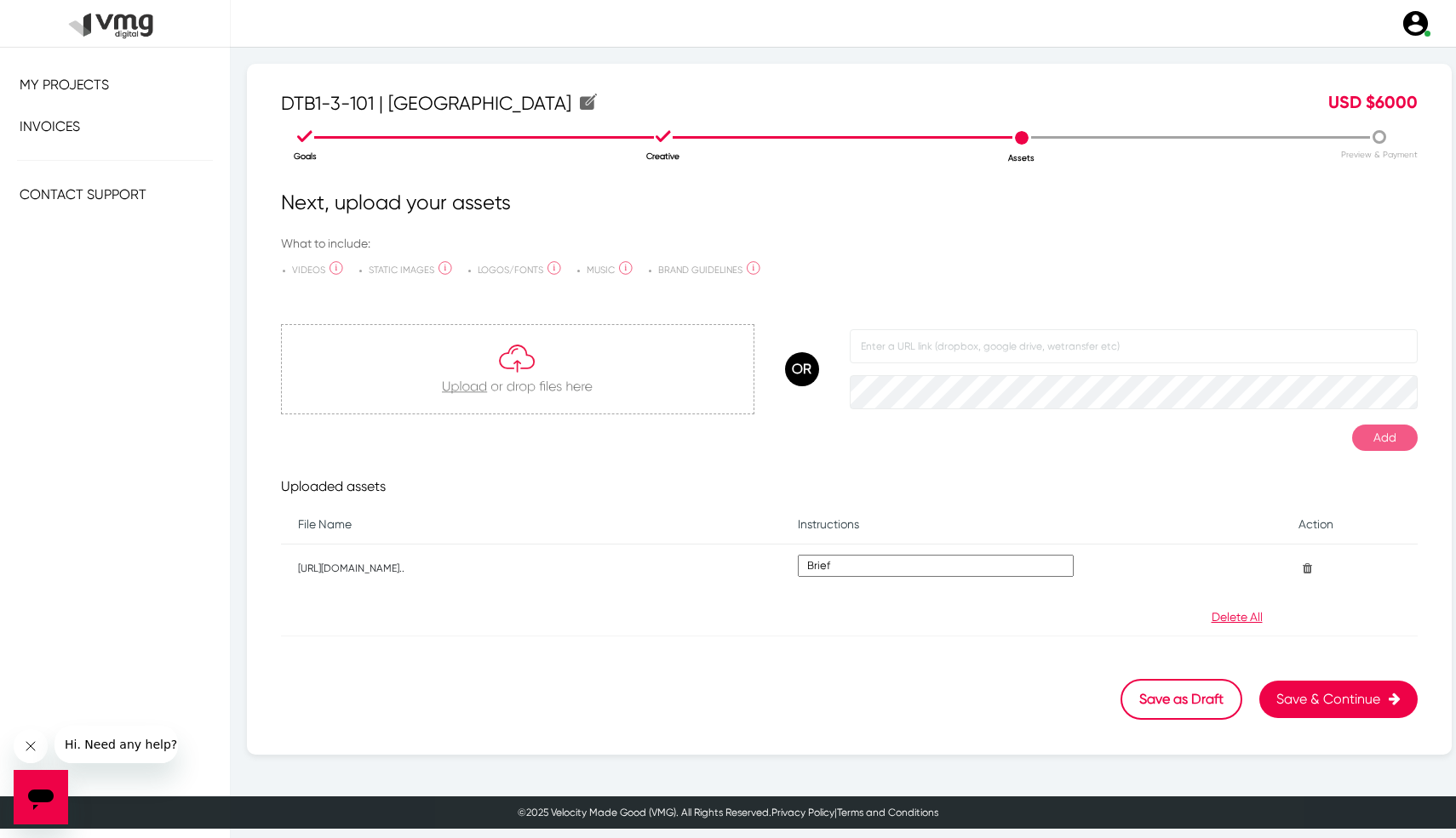
click at [1313, 694] on button "Save & Continue" at bounding box center [1338, 699] width 159 height 37
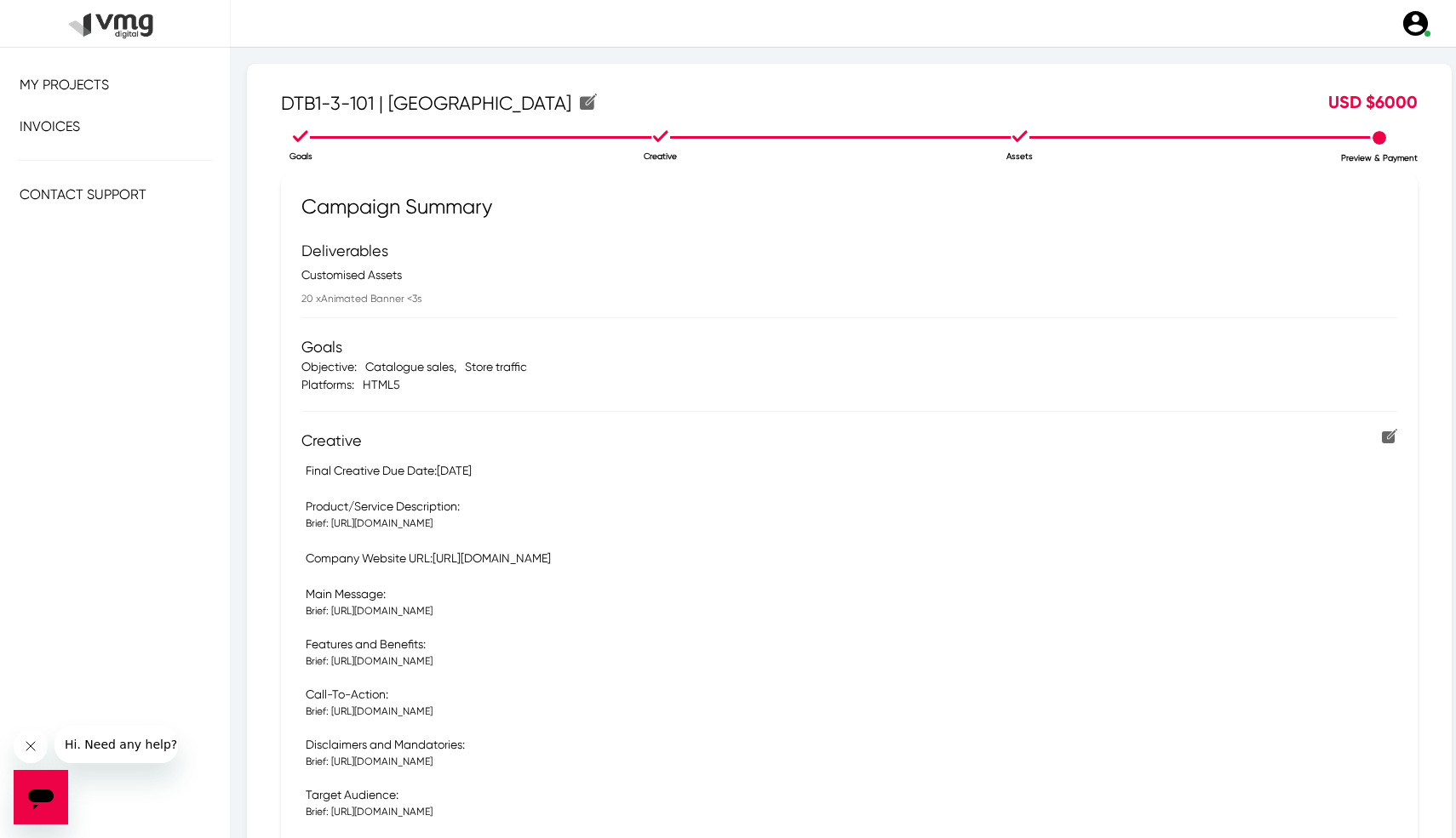
scroll to position [366, 0]
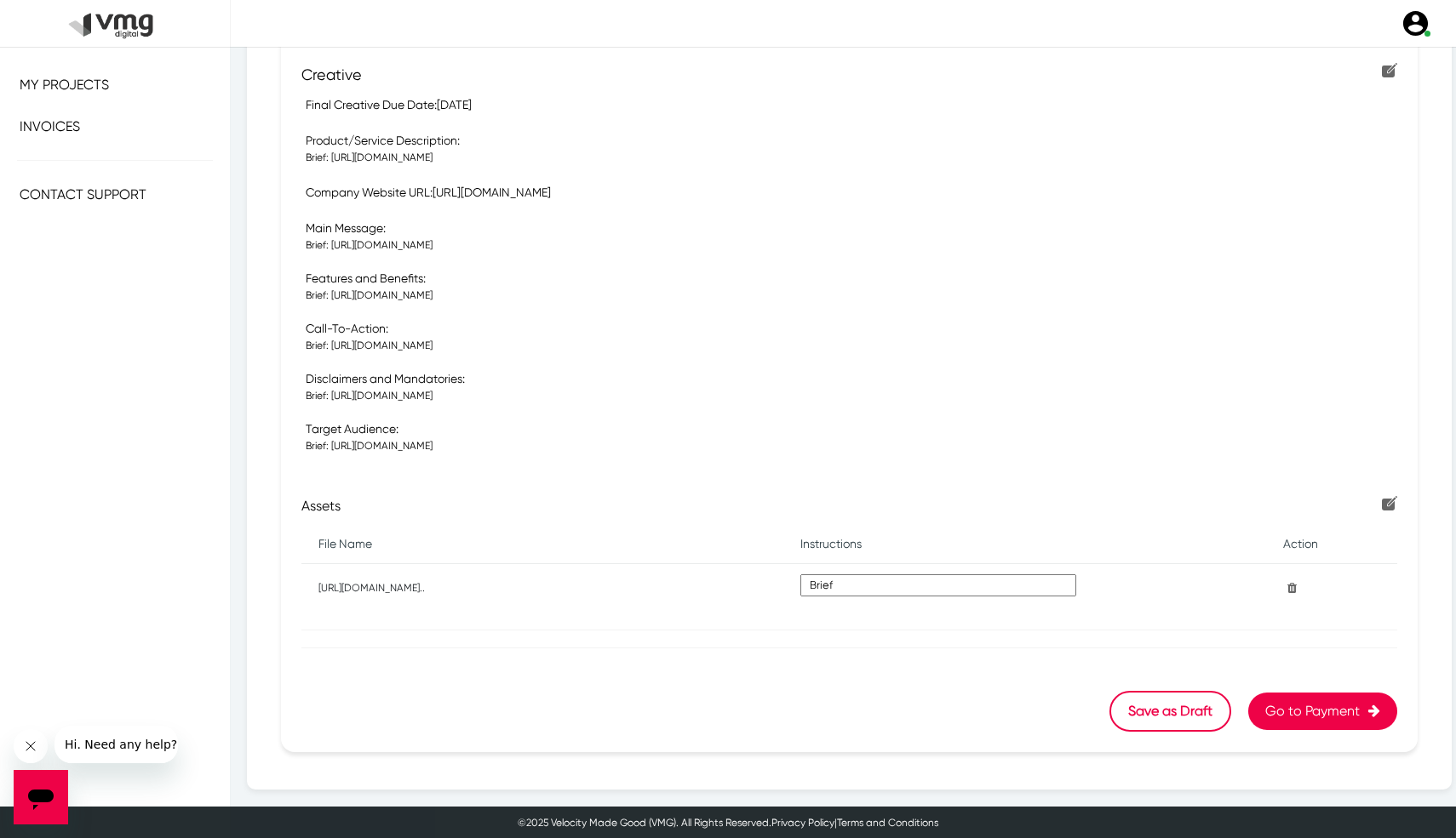
click at [1313, 694] on button "Go to Payment" at bounding box center [1322, 711] width 149 height 37
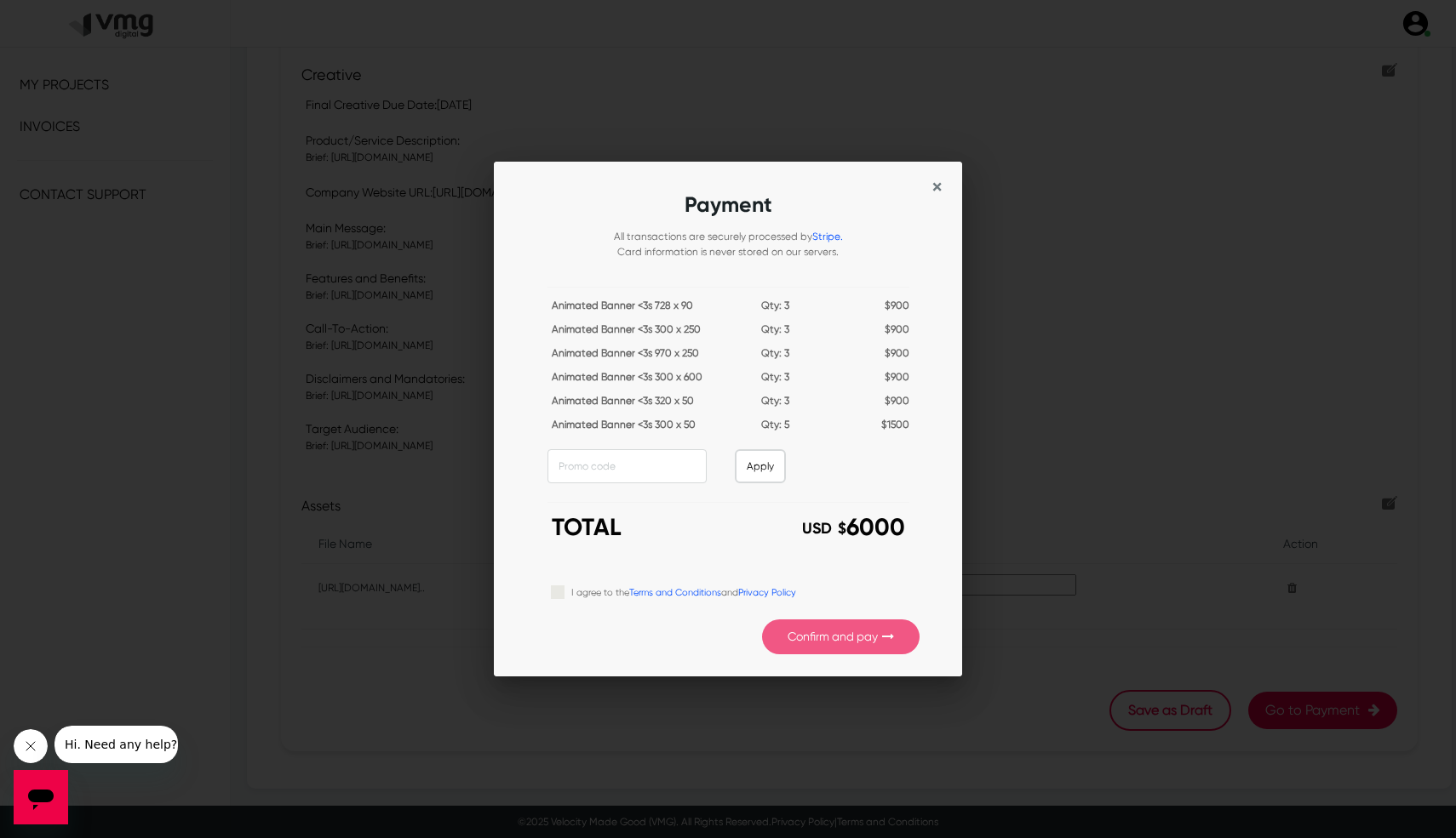
scroll to position [0, 0]
